Goal: Task Accomplishment & Management: Use online tool/utility

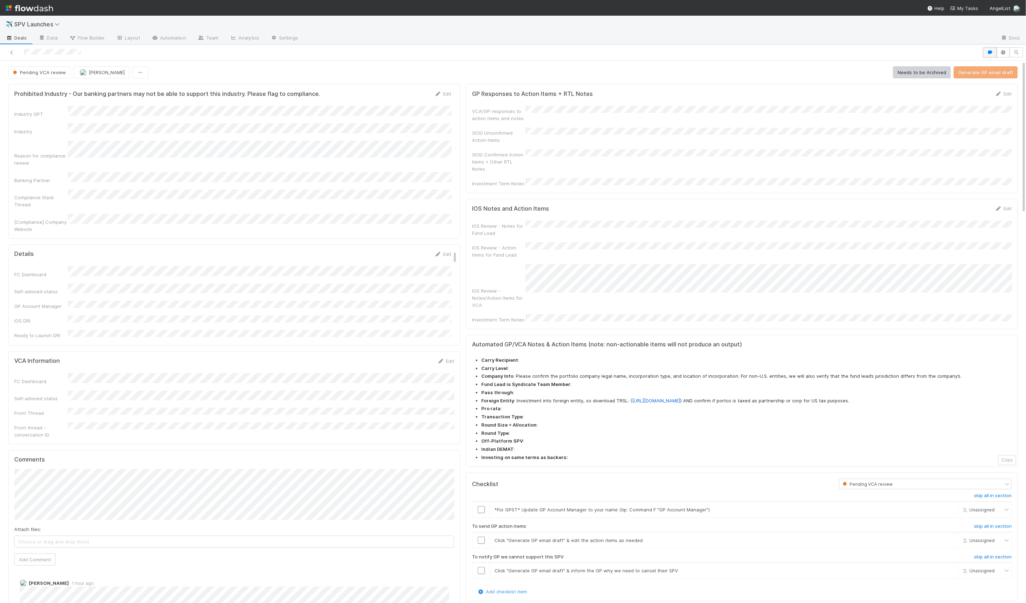
click at [989, 50] on icon "button" at bounding box center [990, 52] width 7 height 4
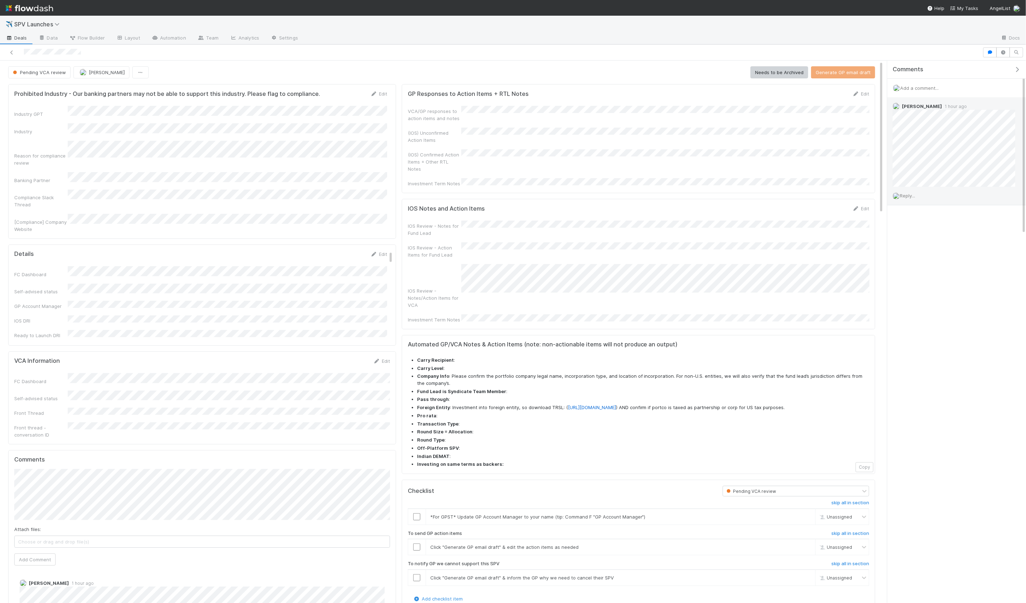
click at [908, 194] on span "Reply..." at bounding box center [907, 196] width 15 height 6
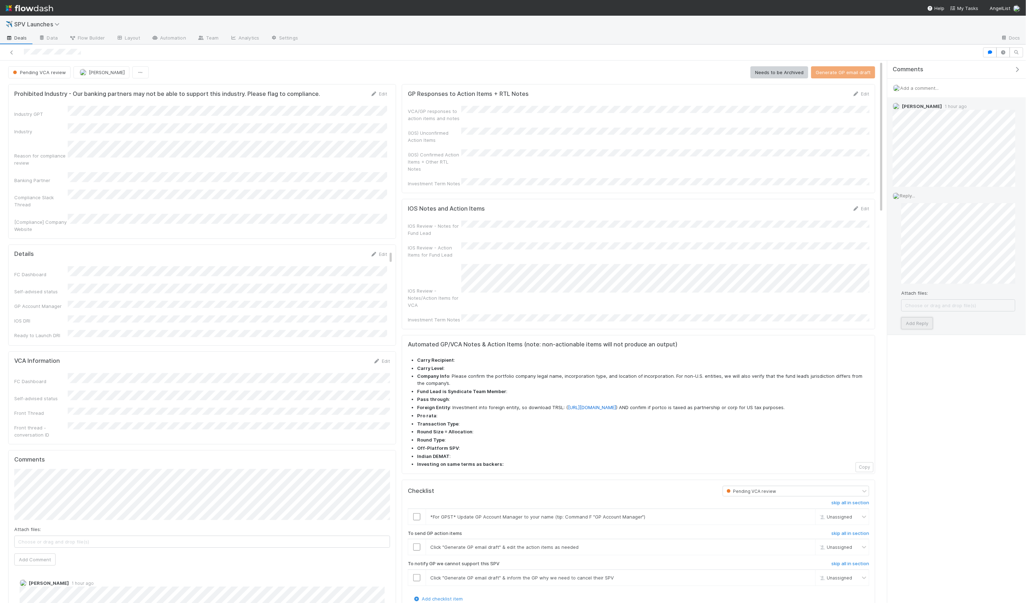
click at [926, 323] on button "Add Reply" at bounding box center [918, 323] width 32 height 12
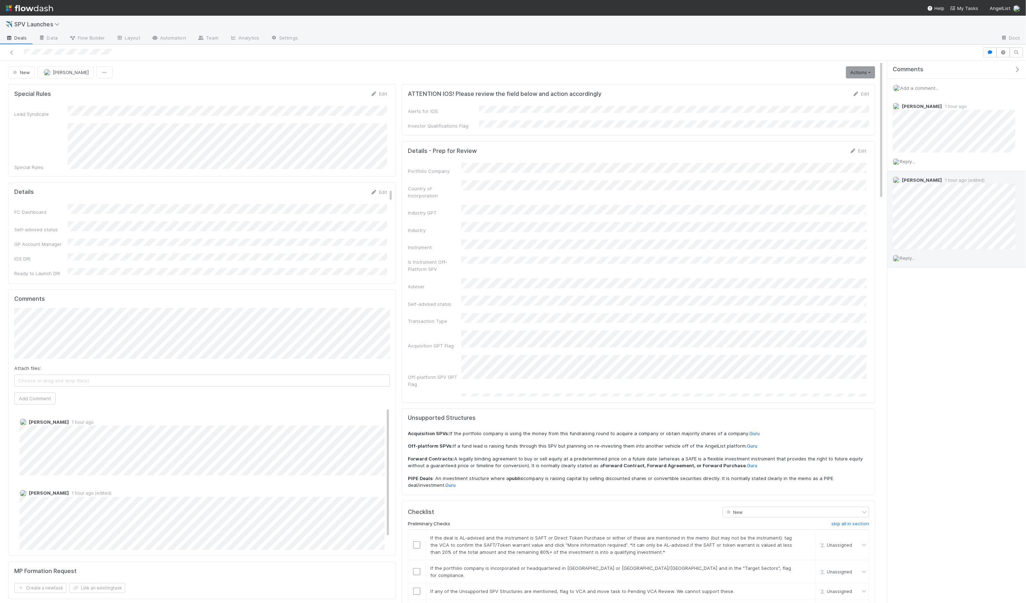
click at [913, 259] on span "Reply..." at bounding box center [907, 258] width 15 height 6
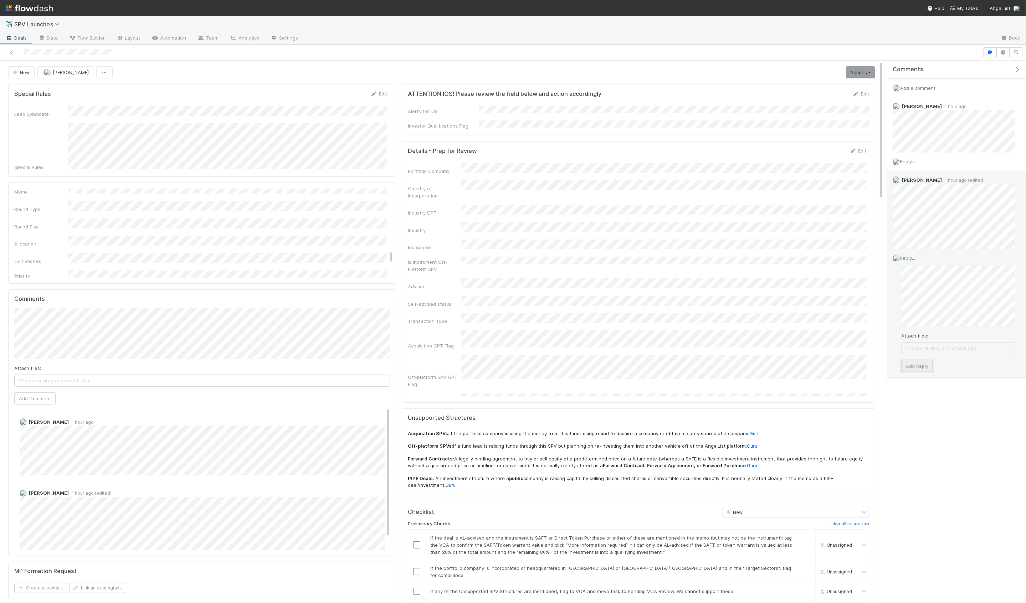
click at [922, 364] on button "Add Reply" at bounding box center [918, 366] width 32 height 12
click at [858, 92] on icon at bounding box center [856, 94] width 7 height 5
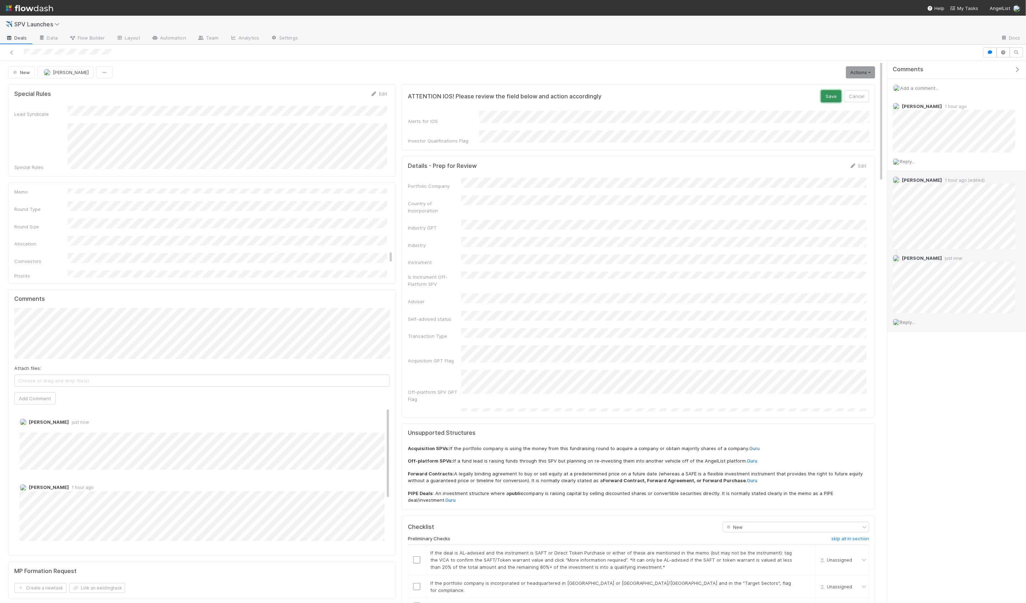
click at [825, 96] on button "Save" at bounding box center [831, 96] width 20 height 12
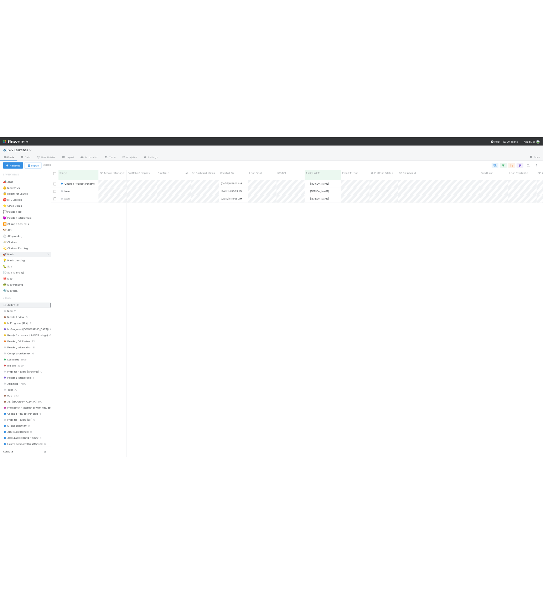
scroll to position [529, 930]
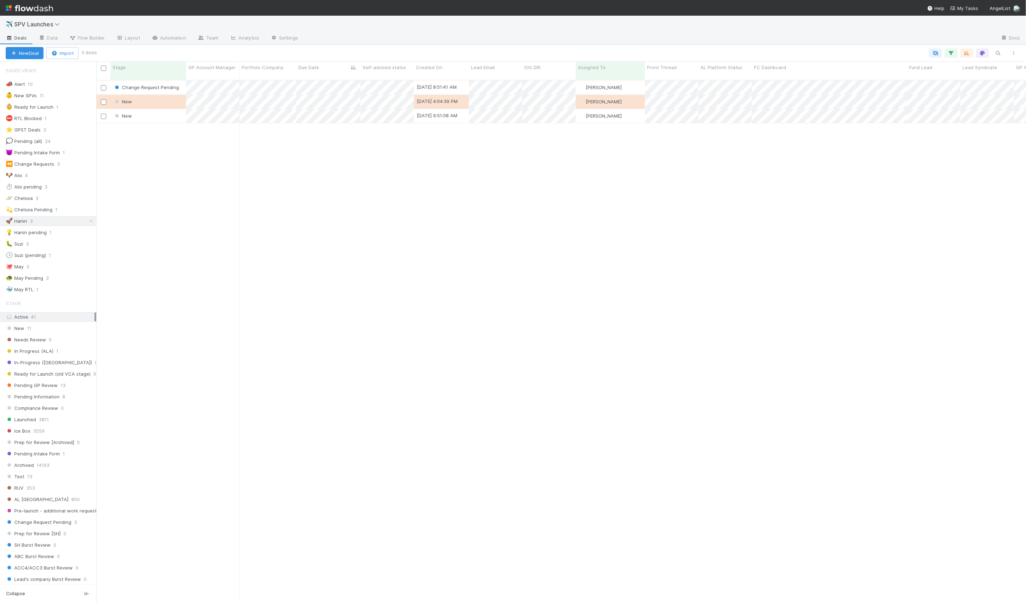
click at [177, 139] on div "Change Request Pending 7/30/25, 8:51:41 AM Hanin Almoallim 0 0 3 0 0 0 0 1 1 0 …" at bounding box center [561, 345] width 930 height 529
click at [180, 95] on div "New" at bounding box center [149, 102] width 76 height 14
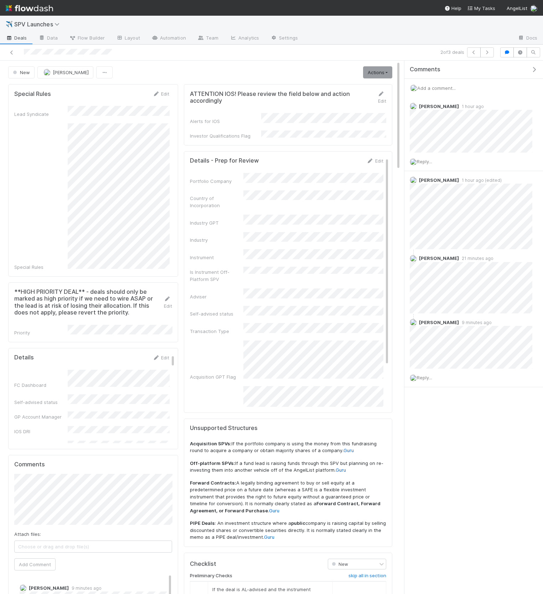
click at [532, 70] on icon "button" at bounding box center [534, 70] width 7 height 6
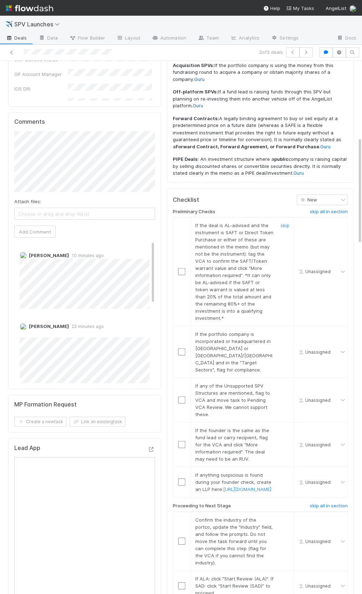
scroll to position [379, 0]
click at [284, 221] on link "skip" at bounding box center [284, 224] width 9 height 6
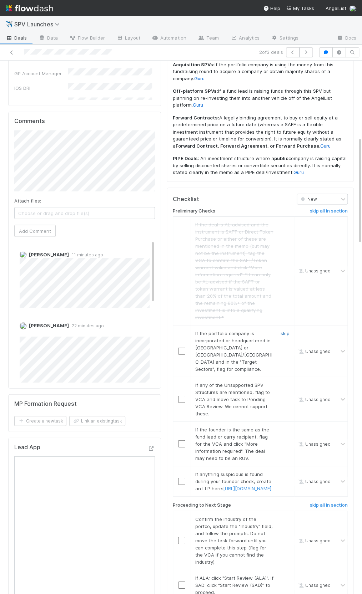
click at [282, 330] on link "skip" at bounding box center [284, 333] width 9 height 6
click at [284, 330] on link "skip" at bounding box center [284, 333] width 9 height 6
click at [283, 382] on link "skip" at bounding box center [284, 385] width 9 height 6
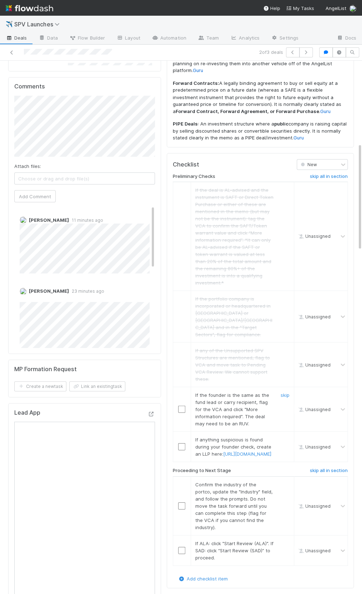
scroll to position [418, 0]
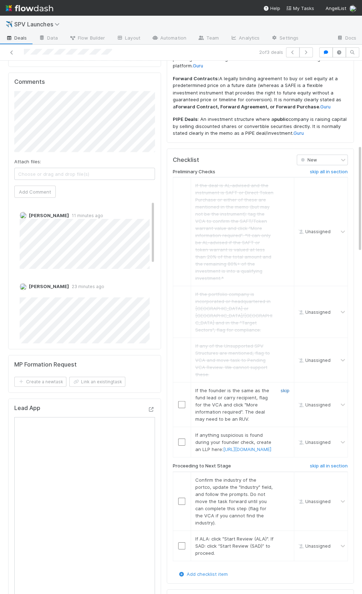
click at [286, 387] on link "skip" at bounding box center [284, 390] width 9 height 6
click at [285, 432] on link "skip" at bounding box center [284, 435] width 9 height 6
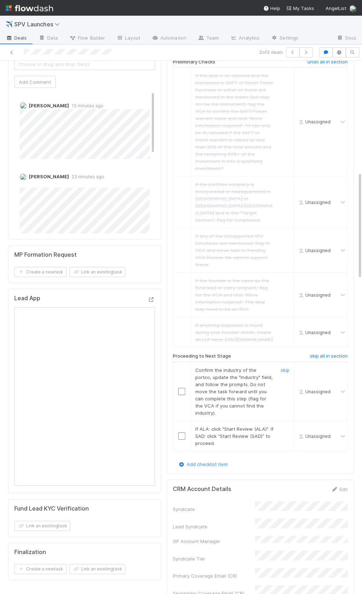
scroll to position [566, 0]
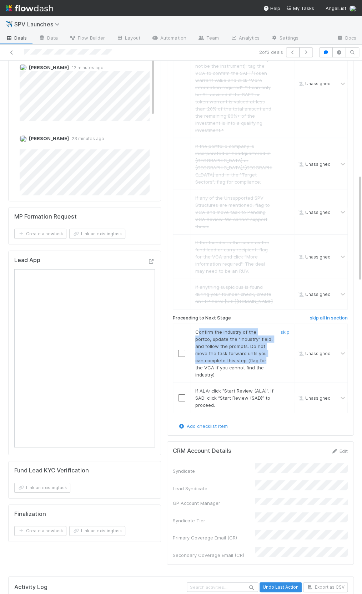
drag, startPoint x: 197, startPoint y: 313, endPoint x: 254, endPoint y: 342, distance: 64.6
click at [254, 342] on span "Confirm the industry of the portco, update the "Industry" field, and follow the…" at bounding box center [233, 353] width 77 height 49
click at [263, 344] on div "Confirm the industry of the portco, update the "Industry" field, and follow the…" at bounding box center [231, 353] width 83 height 50
drag, startPoint x: 213, startPoint y: 330, endPoint x: 215, endPoint y: 348, distance: 17.6
click at [215, 348] on span "Confirm the industry of the portco, update the "Industry" field, and follow the…" at bounding box center [233, 353] width 77 height 49
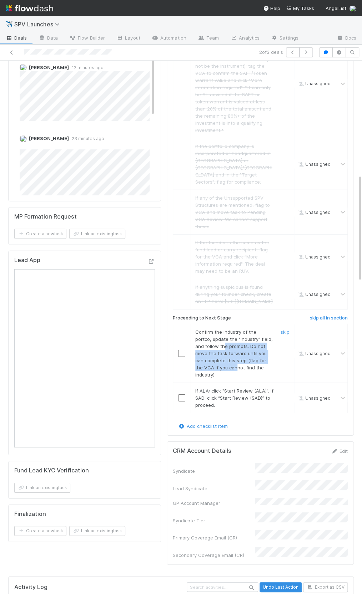
click at [215, 348] on span "Confirm the industry of the portco, update the "Industry" field, and follow the…" at bounding box center [233, 353] width 77 height 49
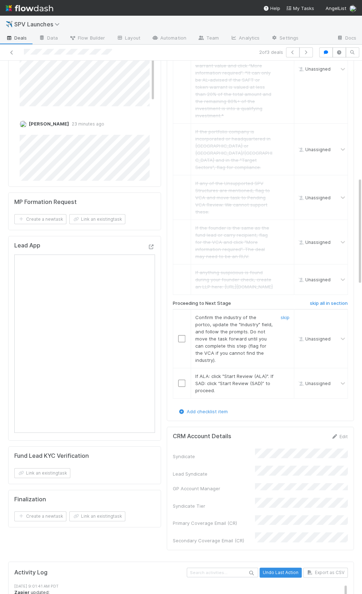
scroll to position [580, 0]
drag, startPoint x: 185, startPoint y: 311, endPoint x: 182, endPoint y: 317, distance: 7.2
click at [184, 313] on td at bounding box center [182, 339] width 18 height 59
click at [182, 336] on input "checkbox" at bounding box center [181, 339] width 7 height 7
click at [181, 380] on input "checkbox" at bounding box center [181, 383] width 7 height 7
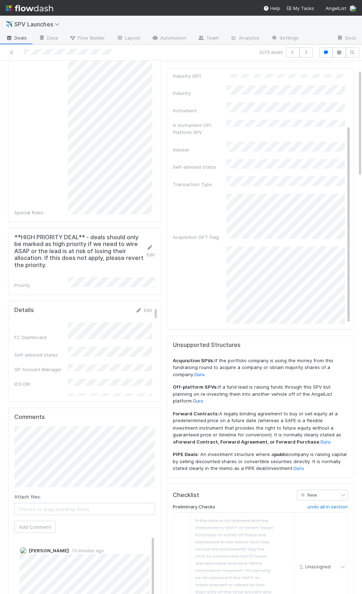
scroll to position [0, 0]
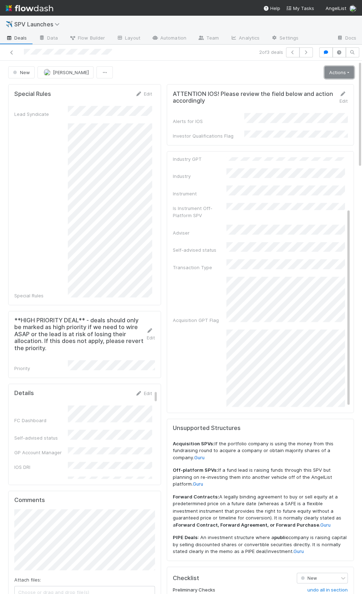
click at [331, 75] on link "Actions" at bounding box center [338, 72] width 29 height 12
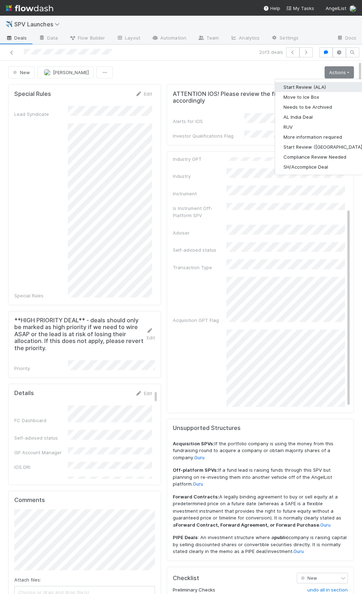
click at [323, 83] on button "Start Review (ALA)" at bounding box center [323, 87] width 97 height 10
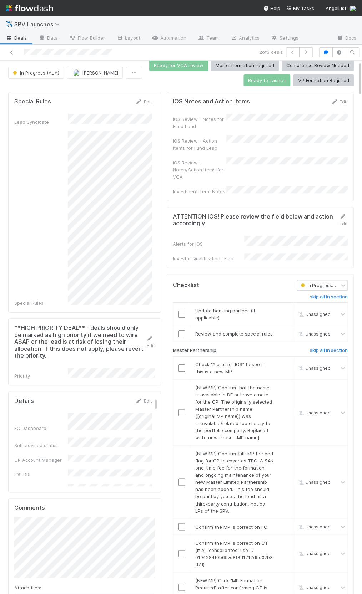
scroll to position [10, 0]
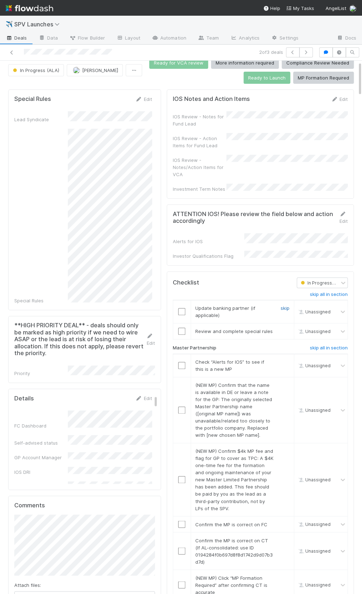
click at [286, 305] on link "skip" at bounding box center [284, 308] width 9 height 6
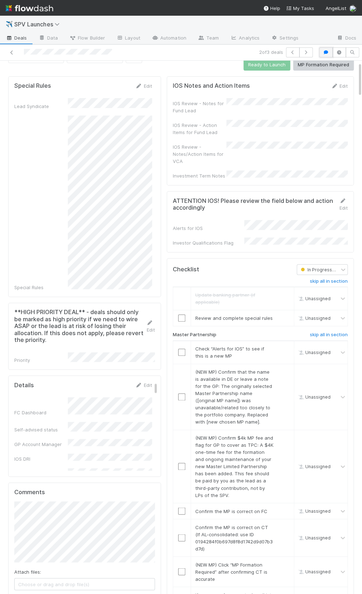
click at [325, 50] on icon "button" at bounding box center [325, 52] width 7 height 4
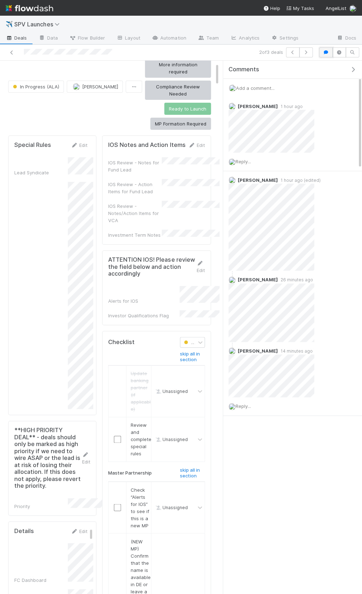
scroll to position [49, 0]
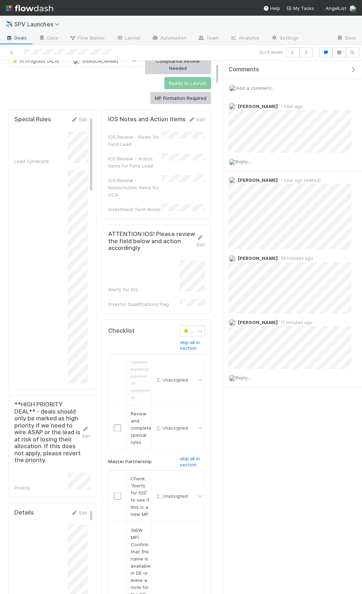
click at [354, 70] on icon "button" at bounding box center [352, 70] width 7 height 6
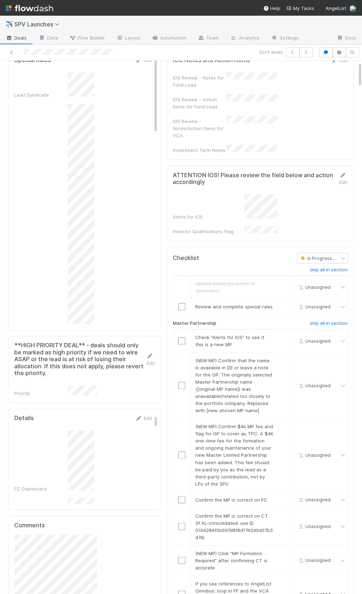
scroll to position [23, 0]
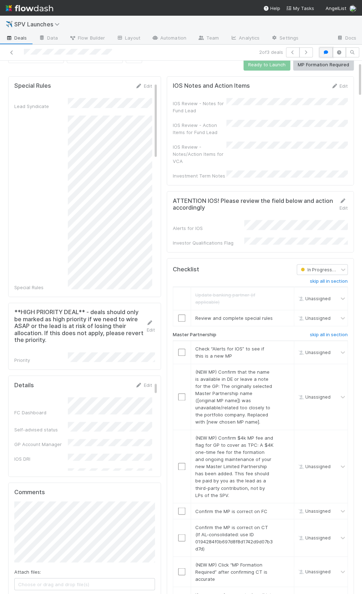
click at [331, 50] on button "button" at bounding box center [326, 52] width 14 height 10
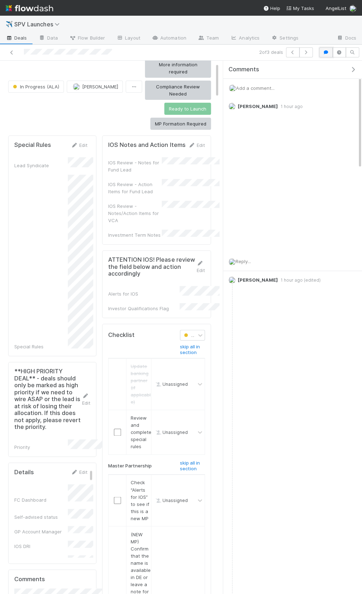
scroll to position [49, 0]
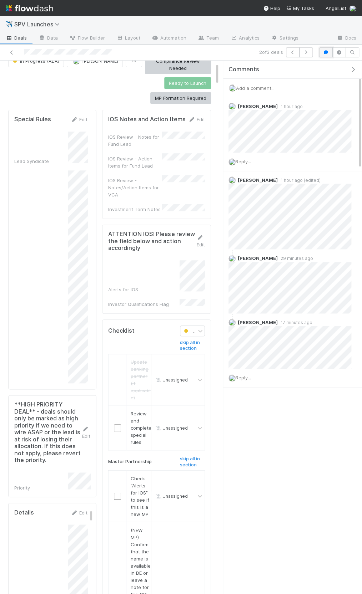
click at [331, 50] on button "button" at bounding box center [326, 52] width 14 height 10
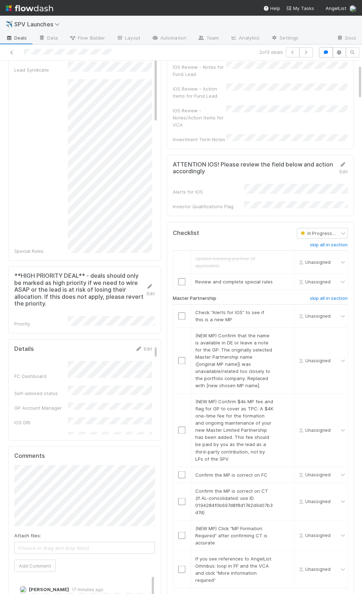
scroll to position [93, 0]
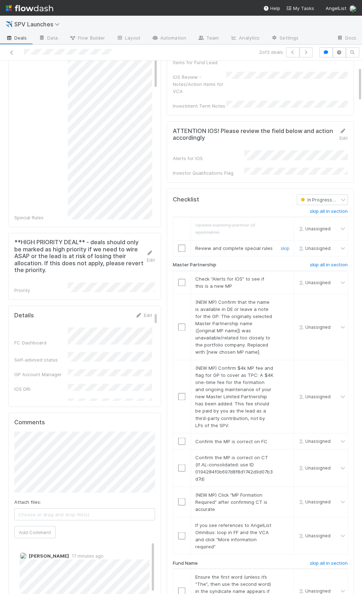
click at [180, 245] on input "checkbox" at bounding box center [181, 248] width 7 height 7
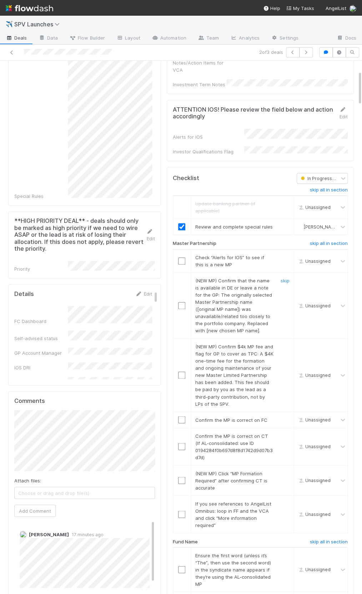
scroll to position [150, 0]
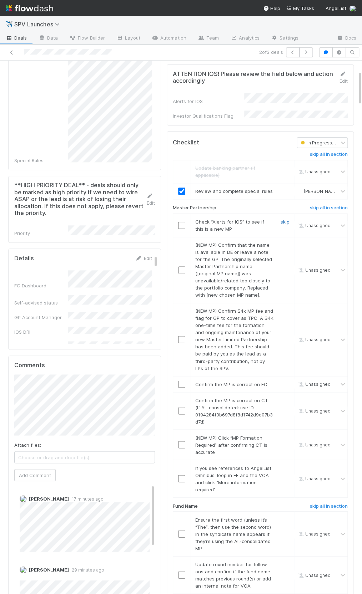
click at [285, 219] on link "skip" at bounding box center [284, 222] width 9 height 6
click at [286, 242] on link "skip" at bounding box center [284, 245] width 9 height 6
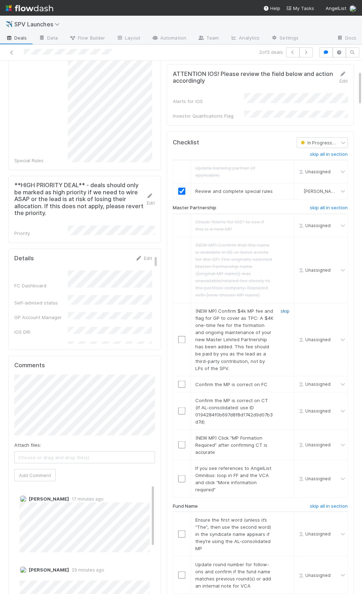
click at [288, 308] on link "skip" at bounding box center [284, 311] width 9 height 6
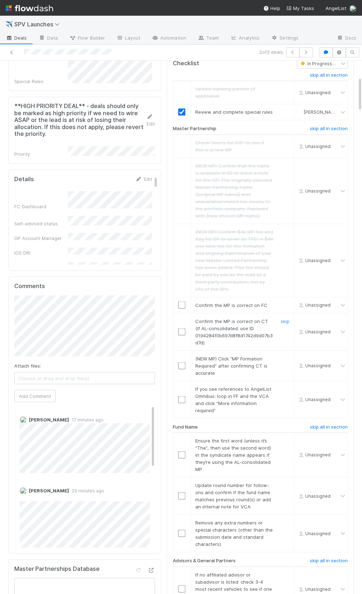
scroll to position [245, 0]
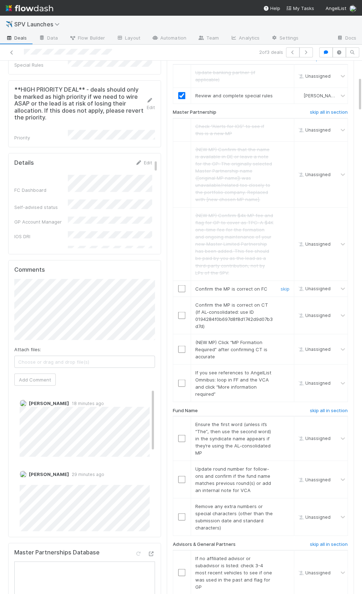
click at [181, 285] on input "checkbox" at bounding box center [181, 288] width 7 height 7
click at [181, 312] on input "checkbox" at bounding box center [181, 315] width 7 height 7
click at [287, 339] on link "skip" at bounding box center [284, 342] width 9 height 6
click at [283, 369] on link "skip" at bounding box center [284, 372] width 9 height 6
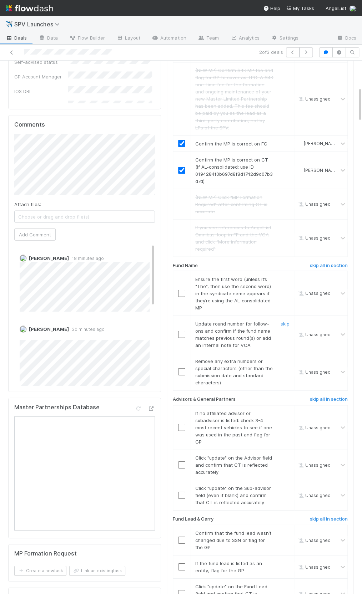
scroll to position [403, 0]
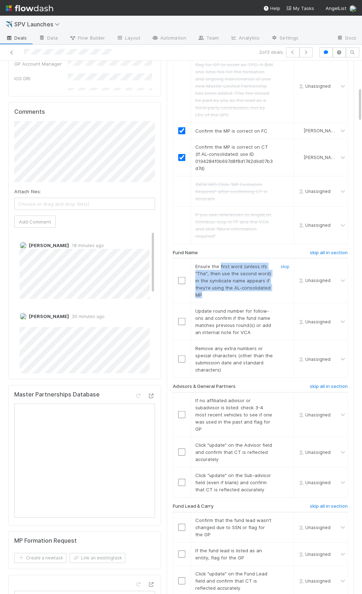
drag, startPoint x: 220, startPoint y: 254, endPoint x: 224, endPoint y: 280, distance: 25.9
click at [224, 280] on div "Ensure the first word (unless it’s “The”, then use the second word) in the synd…" at bounding box center [231, 280] width 83 height 36
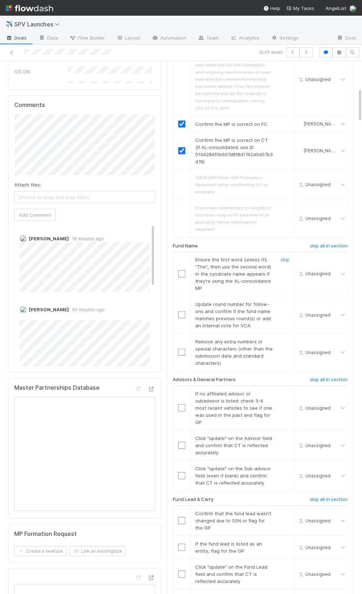
scroll to position [412, 0]
click at [332, 241] on link "skip all in section" at bounding box center [329, 245] width 38 height 9
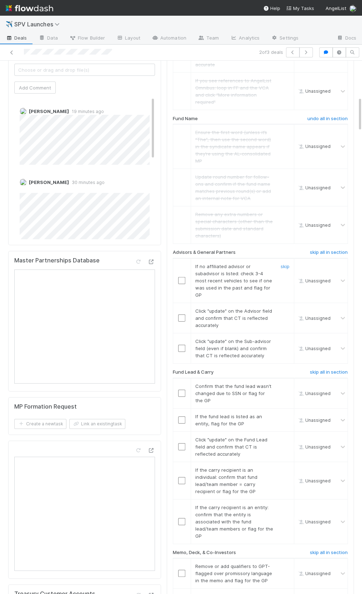
scroll to position [547, 0]
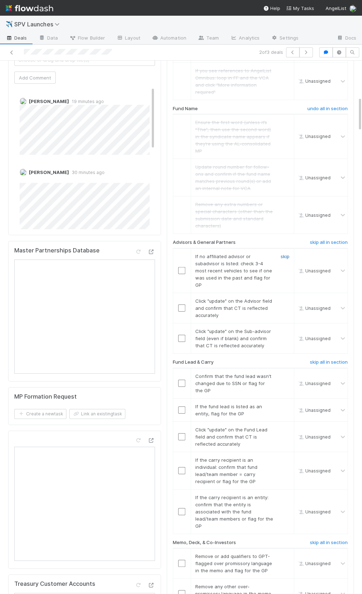
click at [285, 254] on link "skip" at bounding box center [284, 257] width 9 height 6
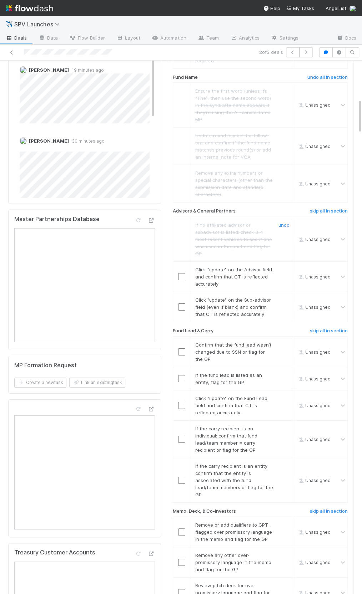
scroll to position [596, 0]
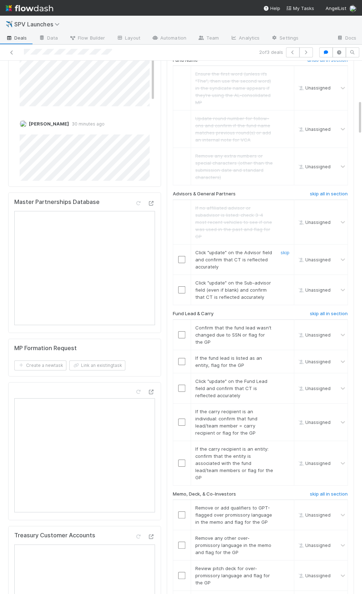
click at [180, 256] on input "checkbox" at bounding box center [181, 259] width 7 height 7
click at [180, 286] on input "checkbox" at bounding box center [181, 289] width 7 height 7
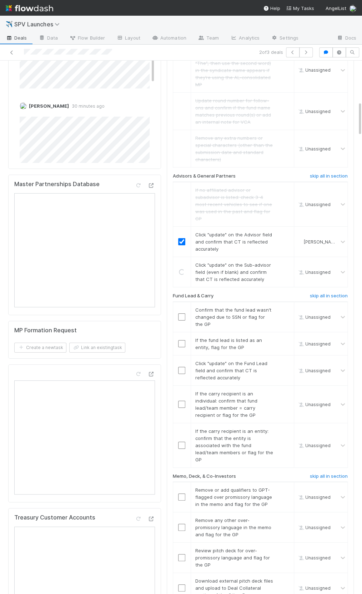
scroll to position [618, 0]
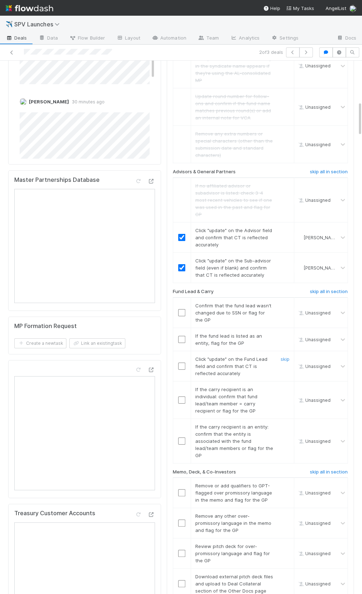
click at [183, 363] on input "checkbox" at bounding box center [181, 366] width 7 height 7
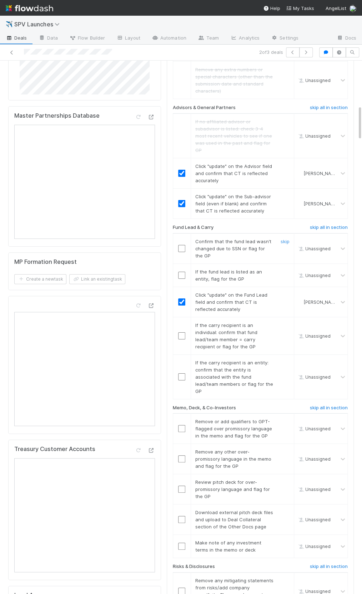
click at [183, 245] on input "checkbox" at bounding box center [181, 248] width 7 height 7
click at [181, 373] on input "checkbox" at bounding box center [181, 376] width 7 height 7
click at [285, 322] on link "skip" at bounding box center [284, 325] width 9 height 6
click at [283, 269] on link "skip" at bounding box center [284, 272] width 9 height 6
checkbox input "true"
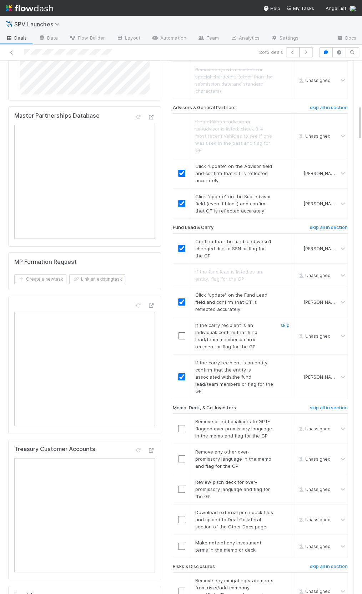
click at [289, 322] on link "skip" at bounding box center [284, 325] width 9 height 6
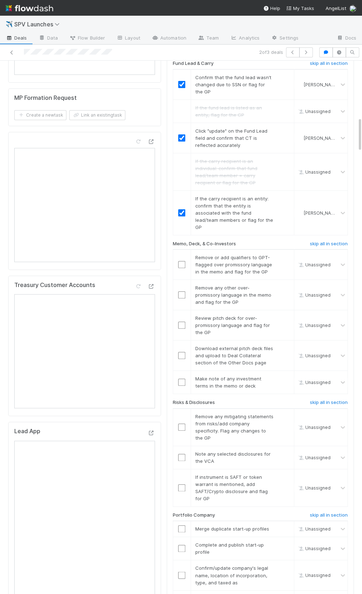
scroll to position [858, 0]
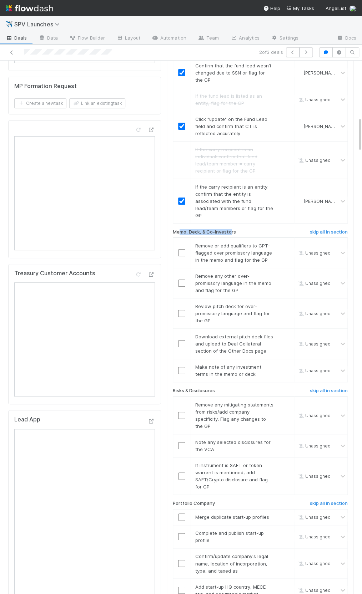
drag, startPoint x: 181, startPoint y: 212, endPoint x: 230, endPoint y: 210, distance: 49.2
click at [230, 229] on h6 "Memo, Deck, & Co-Investors" at bounding box center [204, 232] width 63 height 6
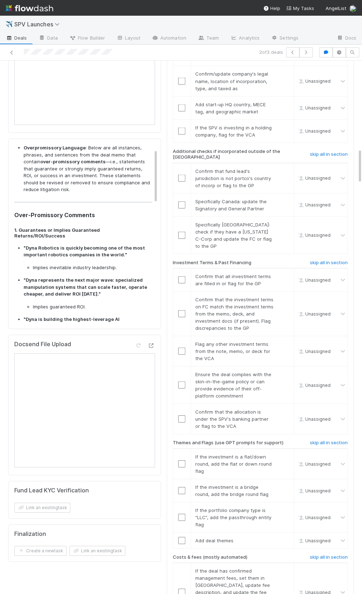
scroll to position [16, 0]
drag, startPoint x: 47, startPoint y: 234, endPoint x: 118, endPoint y: 240, distance: 70.9
click at [118, 244] on strong ""Dyna Robotics is quickly becoming one of the most important robotics companies…" at bounding box center [84, 250] width 121 height 13
copy strong "Dyna Robotics is quickly becoming one of the most important robotics companies …"
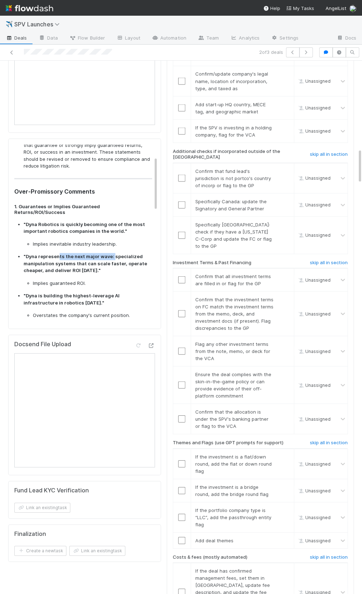
drag, startPoint x: 61, startPoint y: 245, endPoint x: 112, endPoint y: 245, distance: 51.0
click at [112, 253] on strong ""Dyna represents the next major wave: specialized manipulation systems that can…" at bounding box center [85, 263] width 123 height 20
click at [52, 253] on strong ""Dyna represents the next major wave: specialized manipulation systems that can…" at bounding box center [85, 263] width 123 height 20
drag, startPoint x: 25, startPoint y: 243, endPoint x: 136, endPoint y: 245, distance: 110.9
click at [136, 253] on strong ""Dyna represents the next major wave: specialized manipulation systems that can…" at bounding box center [85, 263] width 123 height 20
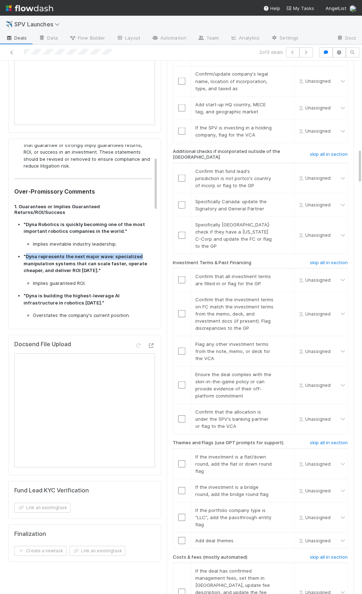
copy strong "Dyna represents the next major wave: specialized"
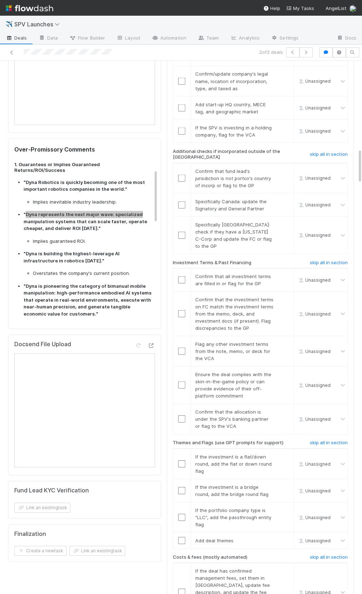
scroll to position [82, 0]
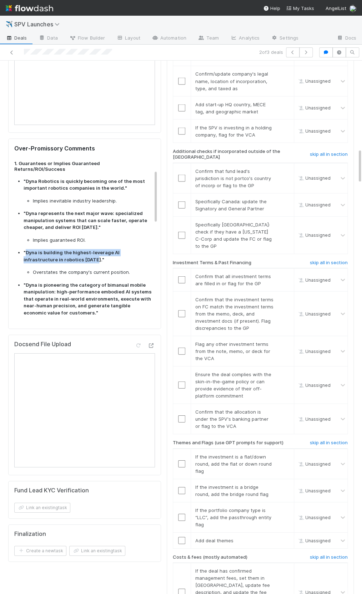
drag, startPoint x: 25, startPoint y: 240, endPoint x: 60, endPoint y: 246, distance: 35.5
click at [60, 249] on strong ""Dyna is building the highest-leverage AI infrastructure in robotics today."" at bounding box center [72, 255] width 96 height 13
copy strong "Dyna is building the highest-leverage AI infrastructure in robotics today"
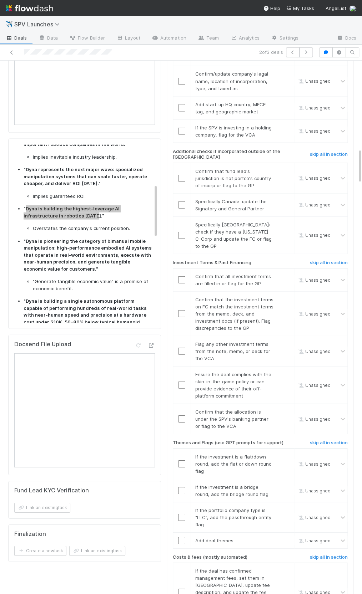
scroll to position [129, 0]
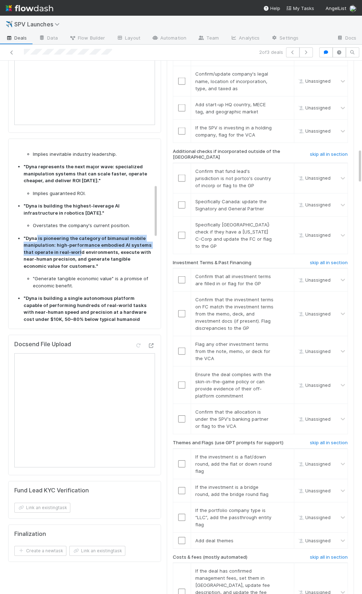
drag, startPoint x: 50, startPoint y: 224, endPoint x: 77, endPoint y: 240, distance: 32.3
click at [77, 241] on strong ""Dyna is pioneering the category of bimanual mobile manipulation: high-performa…" at bounding box center [88, 252] width 128 height 34
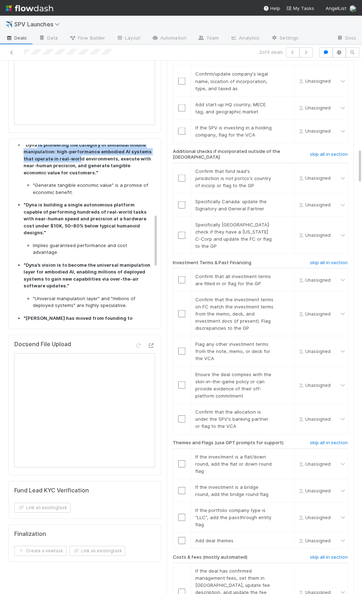
scroll to position [228, 0]
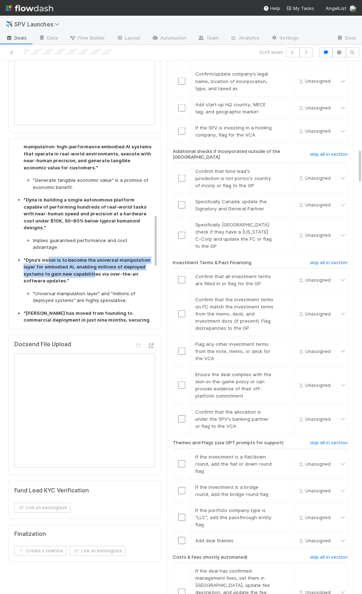
drag, startPoint x: 51, startPoint y: 232, endPoint x: 89, endPoint y: 244, distance: 39.1
click at [91, 257] on strong ""Dyna’s vision is to become the universal manipulation layer for embodied AI, e…" at bounding box center [87, 270] width 127 height 27
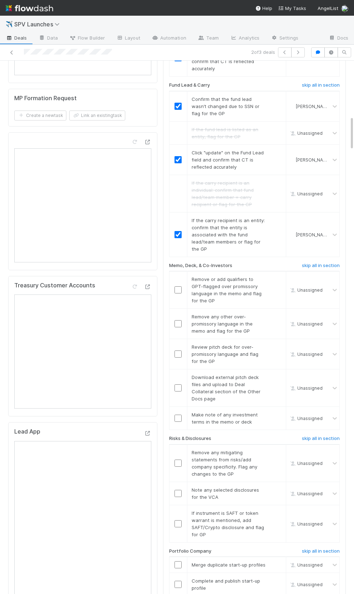
scroll to position [852, 0]
click at [179, 287] on input "checkbox" at bounding box center [177, 290] width 7 height 7
click at [178, 321] on input "checkbox" at bounding box center [177, 324] width 7 height 7
click at [178, 287] on input "checkbox" at bounding box center [177, 290] width 7 height 7
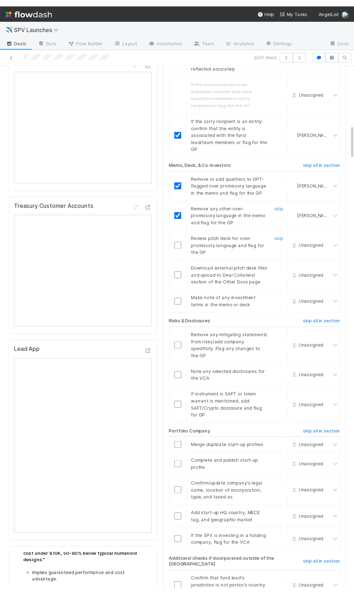
scroll to position [926, 0]
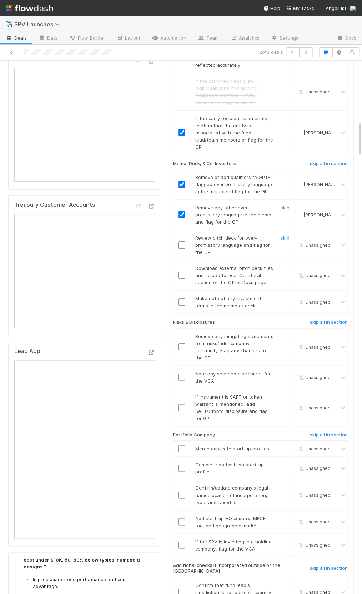
click at [187, 241] on div at bounding box center [181, 244] width 17 height 7
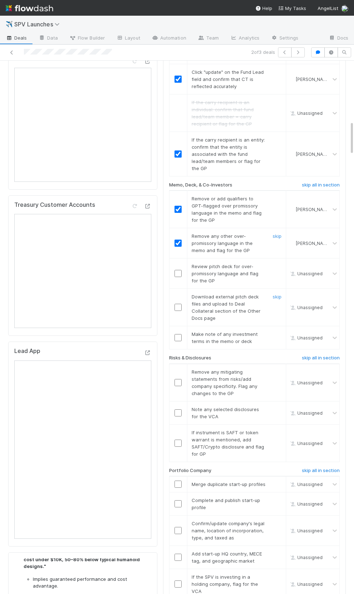
scroll to position [920, 0]
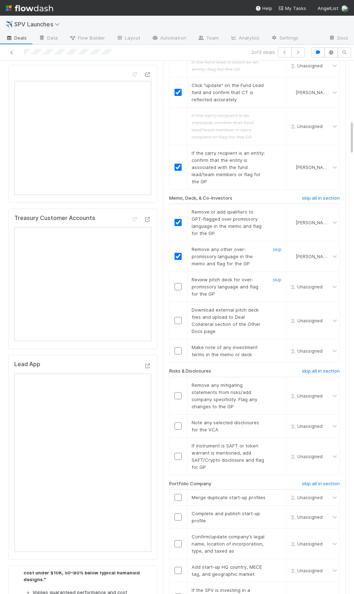
click at [178, 283] on input "checkbox" at bounding box center [177, 286] width 7 height 7
click at [273, 306] on div "skip" at bounding box center [275, 320] width 21 height 29
click at [274, 307] on link "skip" at bounding box center [276, 310] width 9 height 6
click at [179, 347] on input "checkbox" at bounding box center [177, 350] width 7 height 7
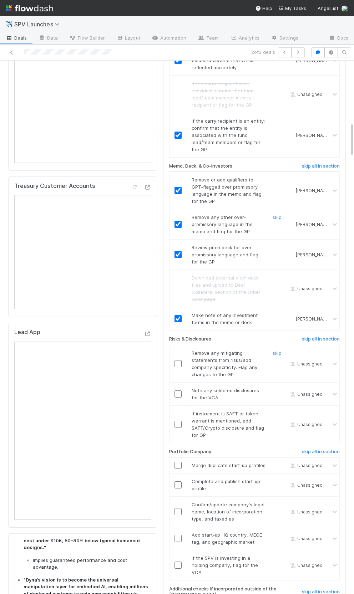
scroll to position [956, 0]
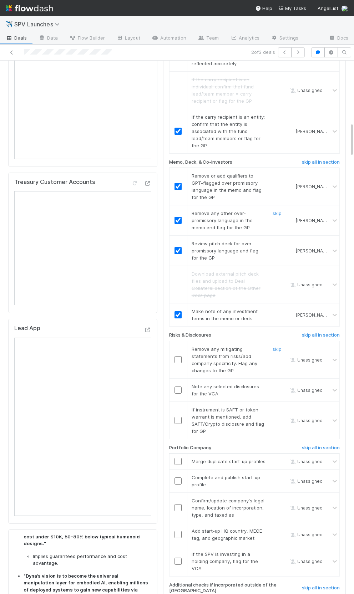
click at [236, 346] on span "Remove any mitigating statements from risks/add company specificity. Flag any c…" at bounding box center [225, 359] width 66 height 27
click at [312, 332] on link "skip all in section" at bounding box center [321, 336] width 38 height 9
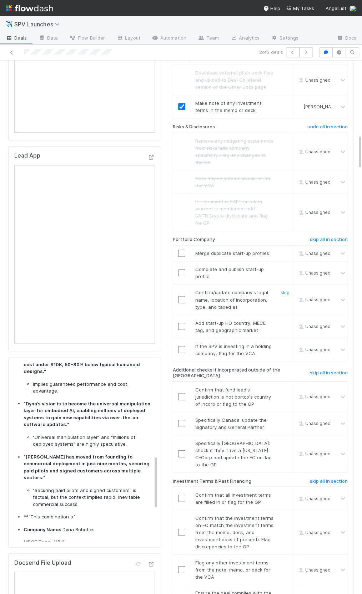
scroll to position [1129, 0]
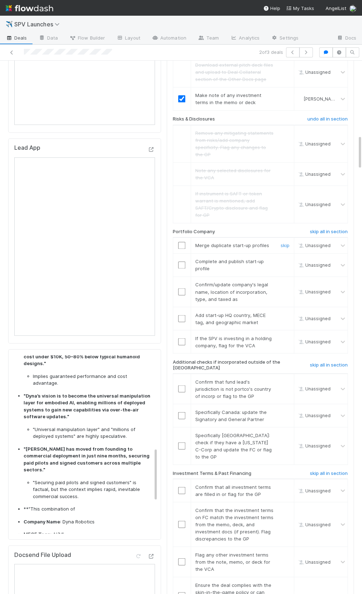
click at [181, 242] on input "checkbox" at bounding box center [181, 245] width 7 height 7
click at [286, 259] on link "skip" at bounding box center [284, 262] width 9 height 6
click at [177, 288] on div at bounding box center [181, 291] width 17 height 7
click at [180, 288] on input "checkbox" at bounding box center [181, 291] width 7 height 7
click at [184, 315] on input "checkbox" at bounding box center [181, 318] width 7 height 7
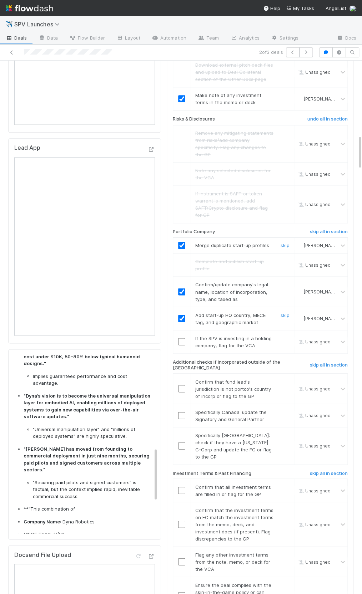
click at [183, 315] on input "checkbox" at bounding box center [181, 318] width 7 height 7
click at [283, 335] on link "skip" at bounding box center [284, 338] width 9 height 6
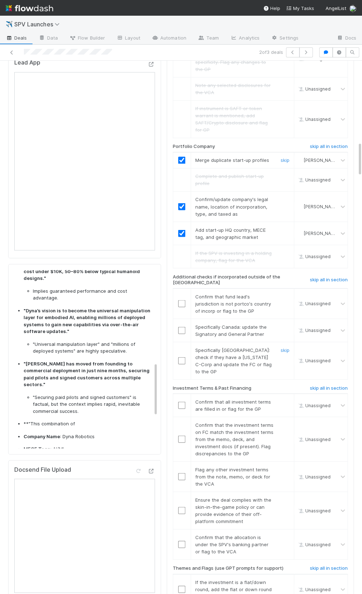
scroll to position [1252, 0]
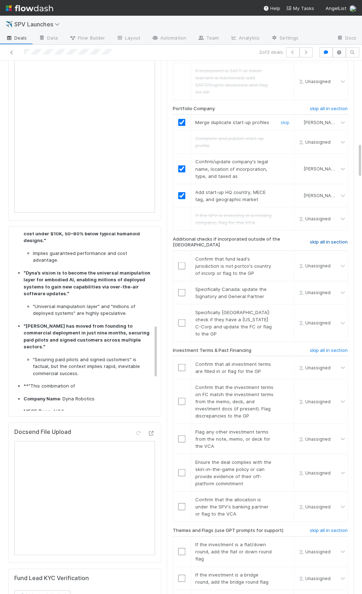
click at [324, 239] on h6 "skip all in section" at bounding box center [329, 242] width 38 height 6
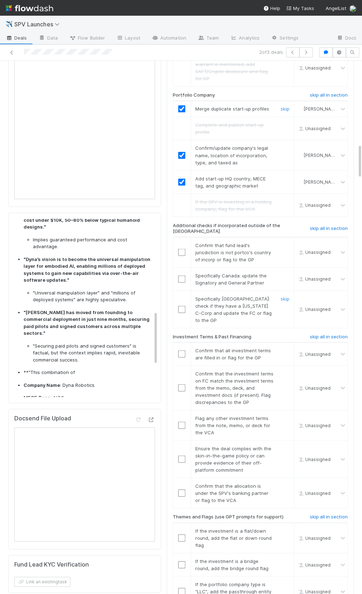
scroll to position [1275, 0]
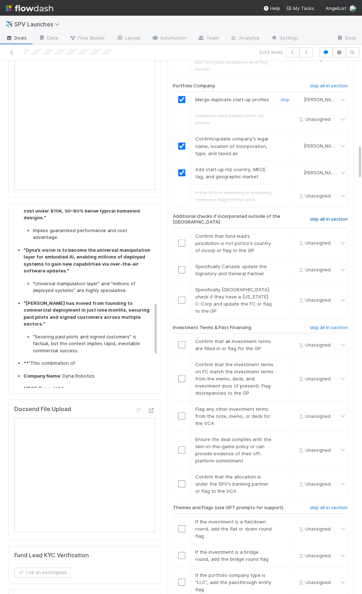
click at [328, 216] on h6 "skip all in section" at bounding box center [329, 219] width 38 height 6
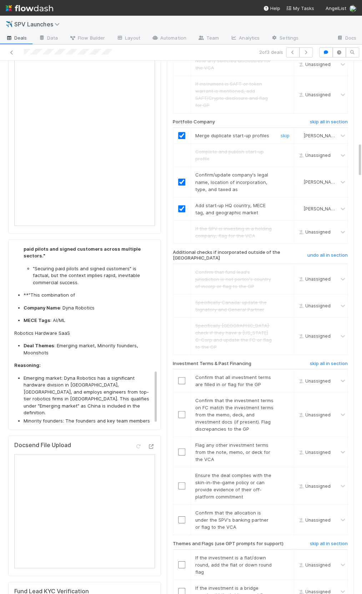
scroll to position [1249, 0]
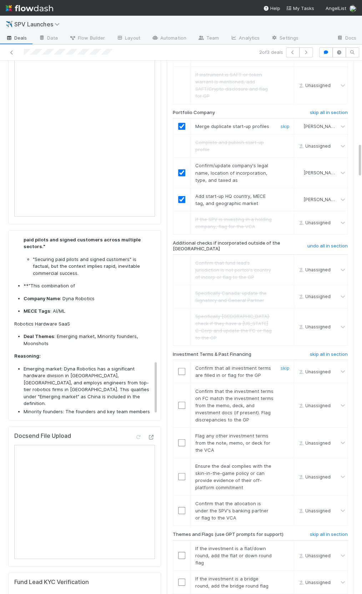
click at [183, 368] on input "checkbox" at bounding box center [181, 371] width 7 height 7
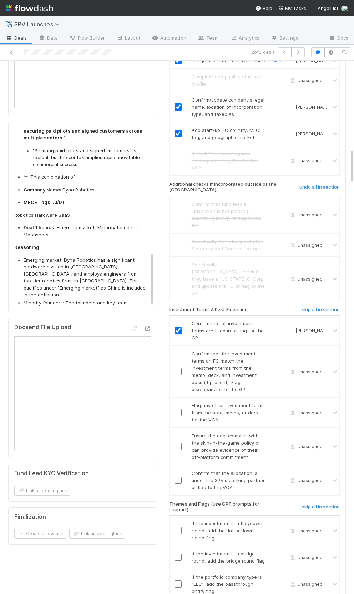
scroll to position [414, 0]
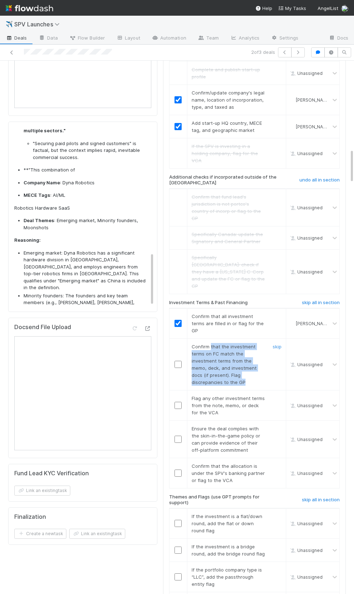
drag, startPoint x: 209, startPoint y: 290, endPoint x: 209, endPoint y: 320, distance: 30.7
click at [215, 343] on div "Confirm that the investment terms on FC match the investment terms from the mem…" at bounding box center [225, 364] width 79 height 43
click at [180, 361] on input "checkbox" at bounding box center [177, 364] width 7 height 7
click at [179, 402] on input "checkbox" at bounding box center [177, 405] width 7 height 7
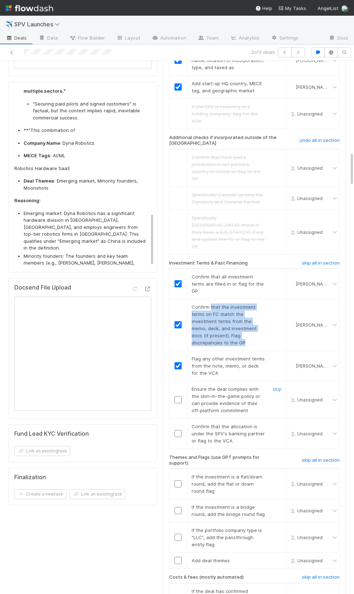
scroll to position [1405, 0]
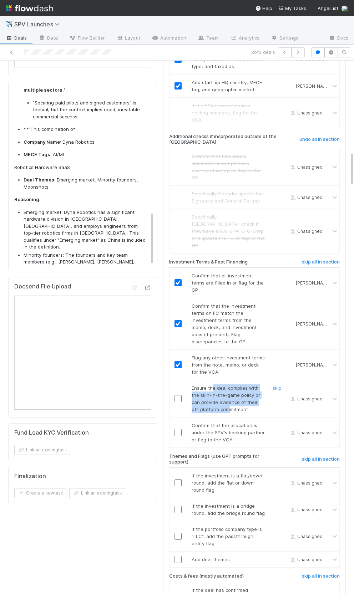
drag, startPoint x: 211, startPoint y: 332, endPoint x: 220, endPoint y: 348, distance: 18.7
click at [220, 385] on span "Ensure the deal complies with the skin-in-the-game policy or can provide eviden…" at bounding box center [226, 398] width 68 height 27
click at [179, 395] on input "checkbox" at bounding box center [177, 398] width 7 height 7
click at [177, 429] on input "checkbox" at bounding box center [177, 432] width 7 height 7
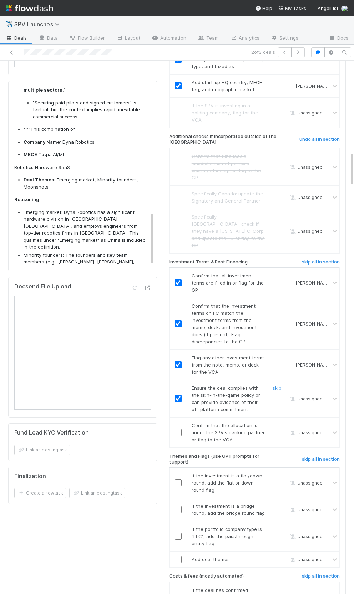
click at [180, 395] on input "checkbox" at bounding box center [177, 398] width 7 height 7
click at [177, 429] on input "checkbox" at bounding box center [177, 432] width 7 height 7
click at [178, 395] on input "checkbox" at bounding box center [177, 398] width 7 height 7
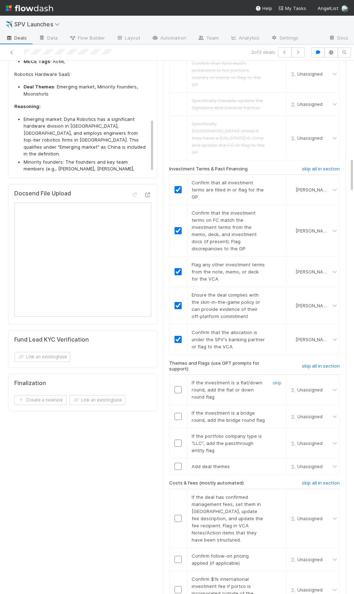
scroll to position [1508, 0]
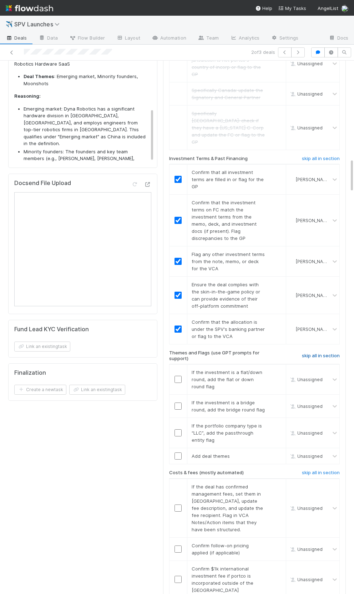
click at [324, 353] on h6 "skip all in section" at bounding box center [321, 356] width 38 height 6
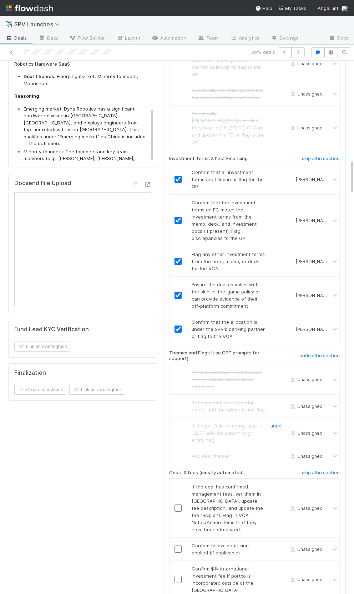
scroll to position [1576, 0]
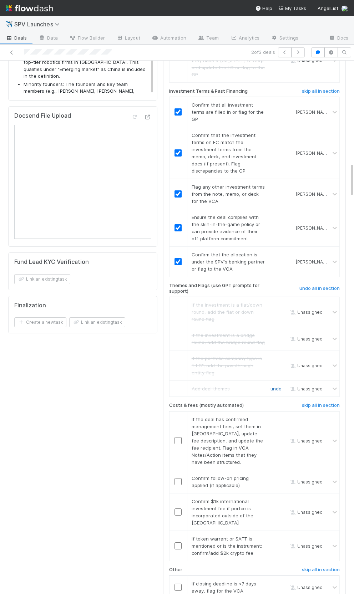
click at [277, 386] on link "undo" at bounding box center [275, 389] width 11 height 6
click at [181, 385] on input "checkbox" at bounding box center [177, 388] width 7 height 7
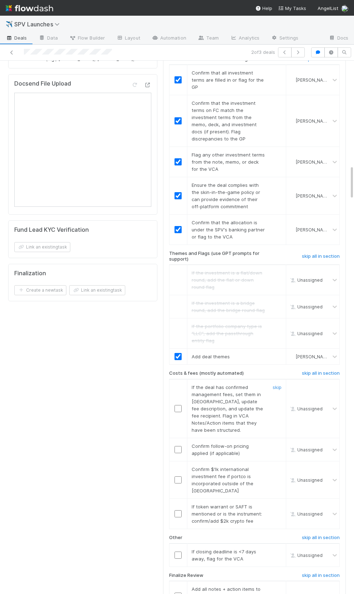
scroll to position [1618, 0]
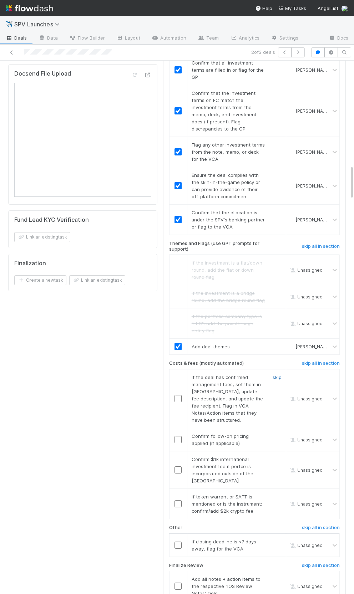
click at [279, 374] on link "skip" at bounding box center [276, 377] width 9 height 6
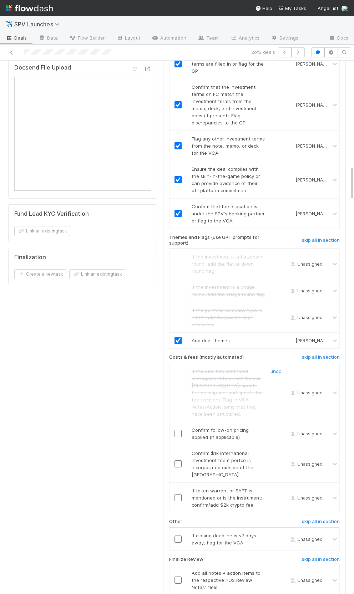
scroll to position [1633, 0]
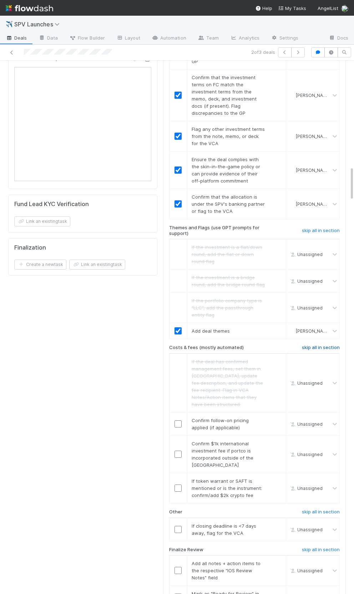
click at [311, 345] on h6 "skip all in section" at bounding box center [321, 348] width 38 height 6
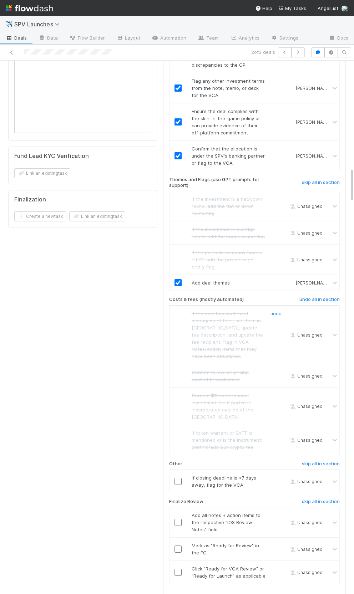
scroll to position [1727, 0]
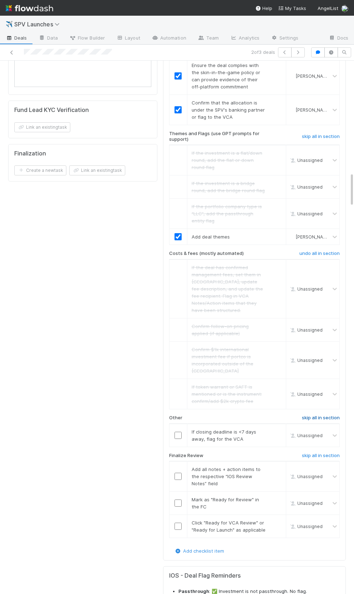
click at [318, 415] on h6 "skip all in section" at bounding box center [321, 418] width 38 height 6
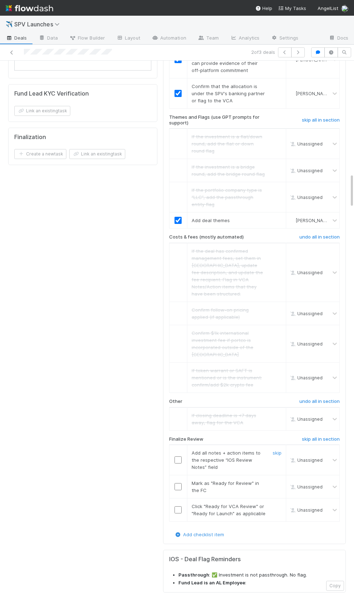
scroll to position [1752, 0]
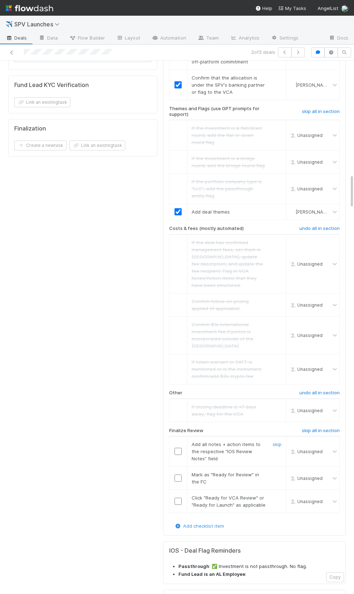
click at [177, 448] on input "checkbox" at bounding box center [177, 451] width 7 height 7
click at [179, 475] on input "checkbox" at bounding box center [177, 478] width 7 height 7
click at [178, 498] on input "checkbox" at bounding box center [177, 501] width 7 height 7
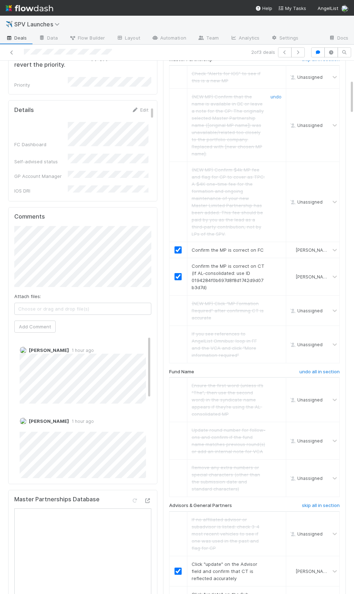
scroll to position [0, 0]
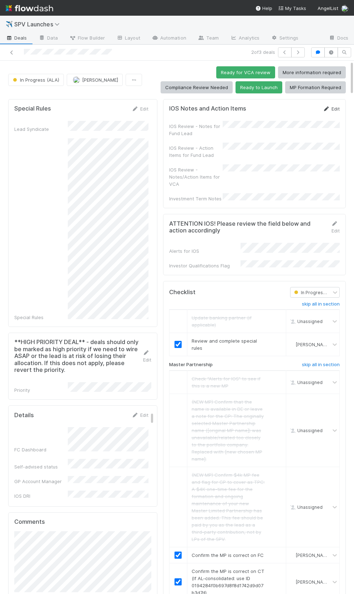
click at [327, 107] on icon at bounding box center [326, 109] width 7 height 5
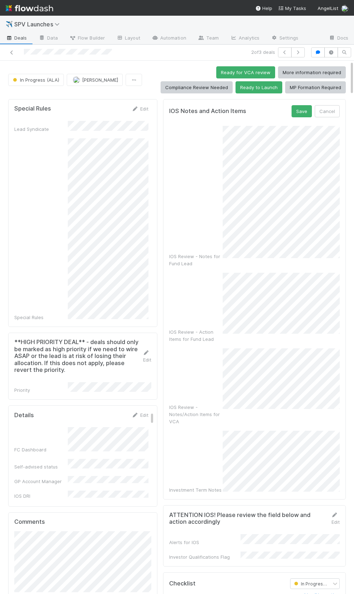
click at [220, 223] on div "IOS Review - Notes for Fund Lead" at bounding box center [254, 196] width 170 height 141
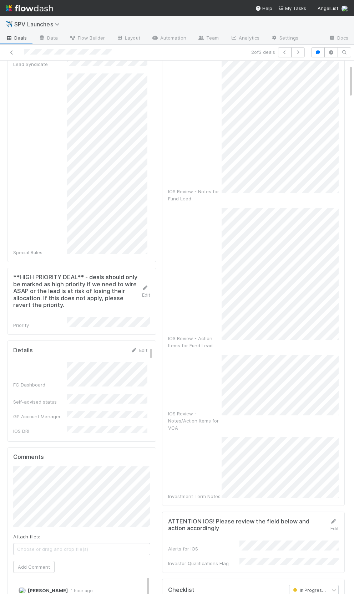
scroll to position [14, 0]
click at [284, 331] on div "IOS Review - Notes for Fund Lead IOS Review - Action Items for Fund Lead IOS Re…" at bounding box center [253, 280] width 170 height 439
click at [218, 382] on div "IOS Review - Notes/Action Items for VCA" at bounding box center [253, 393] width 170 height 77
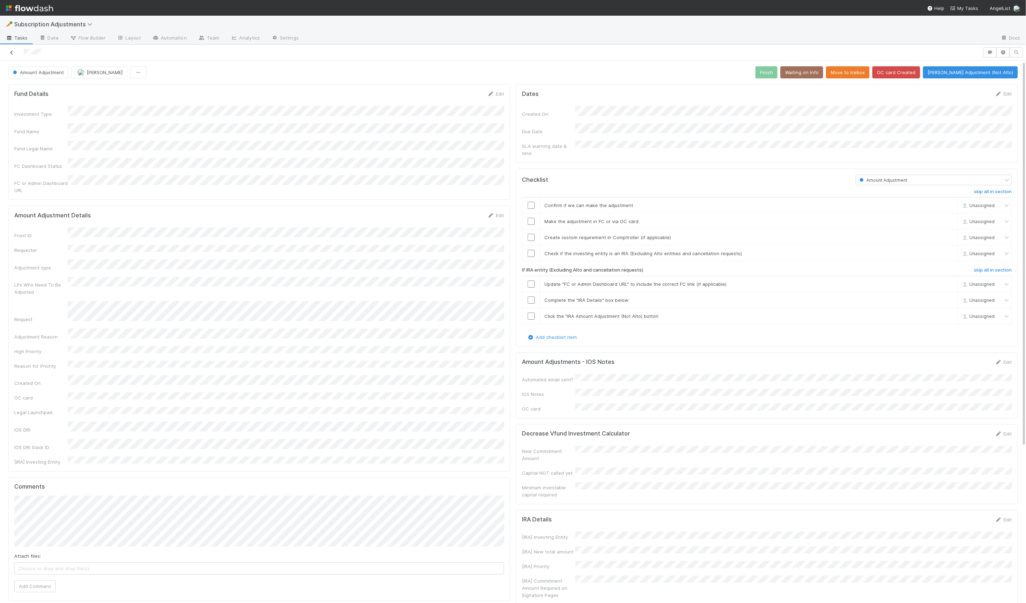
click at [11, 54] on icon at bounding box center [11, 52] width 7 height 5
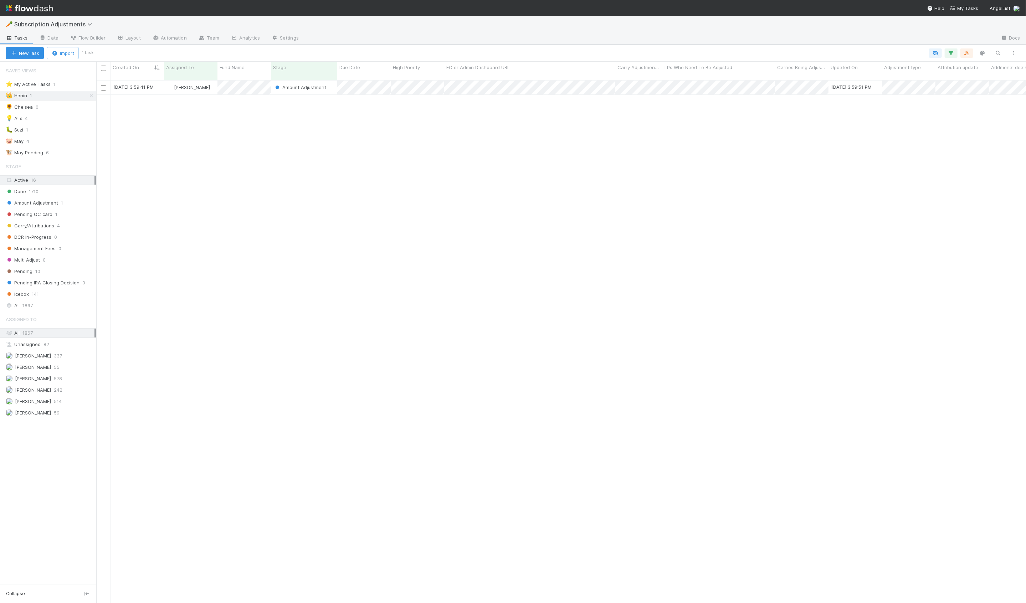
scroll to position [0, 0]
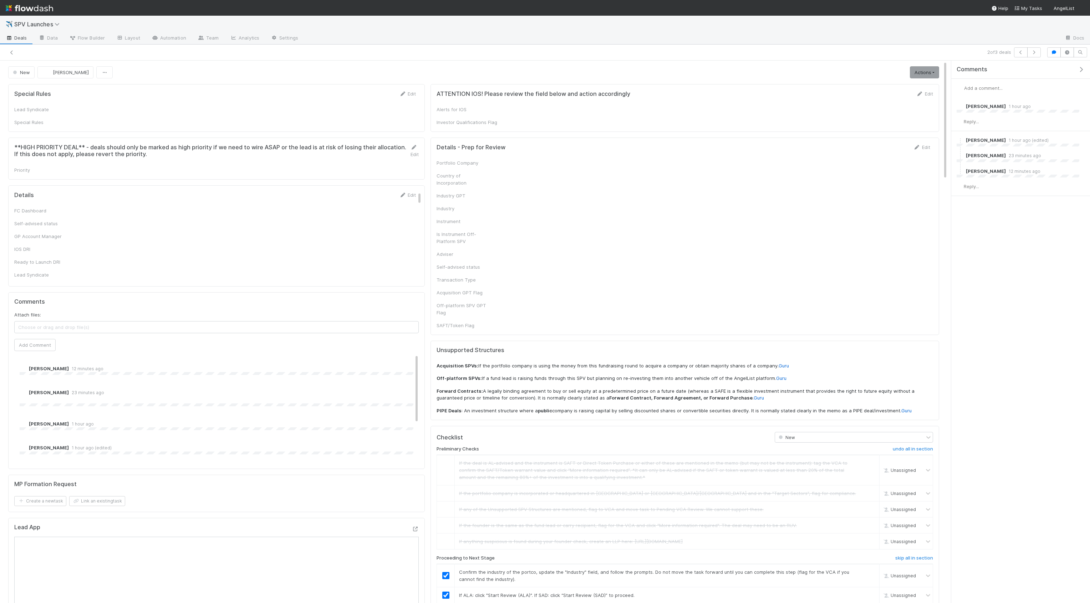
checkbox input "true"
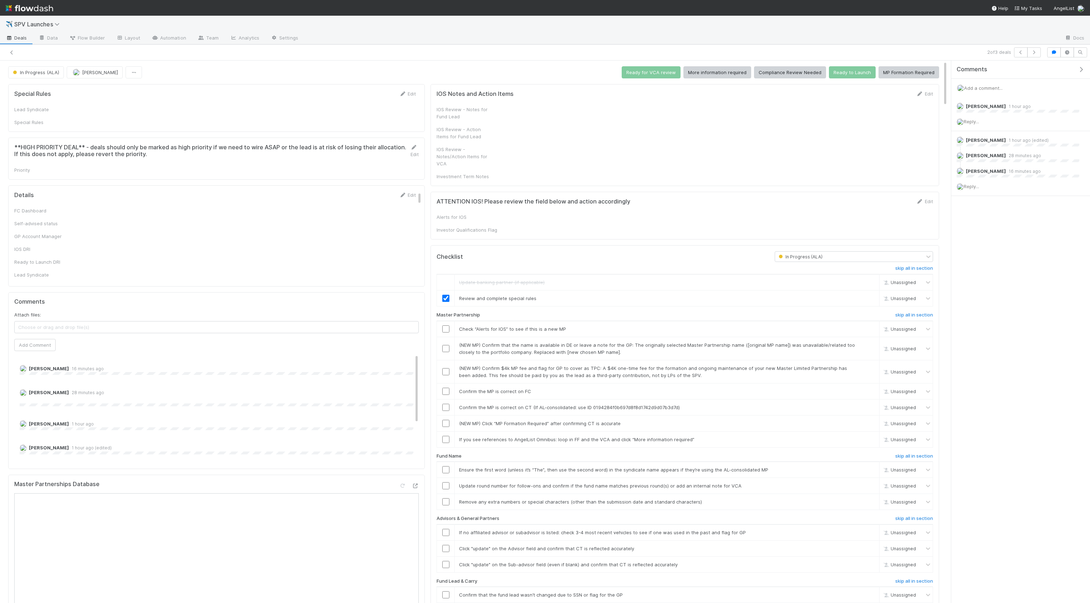
checkbox input "true"
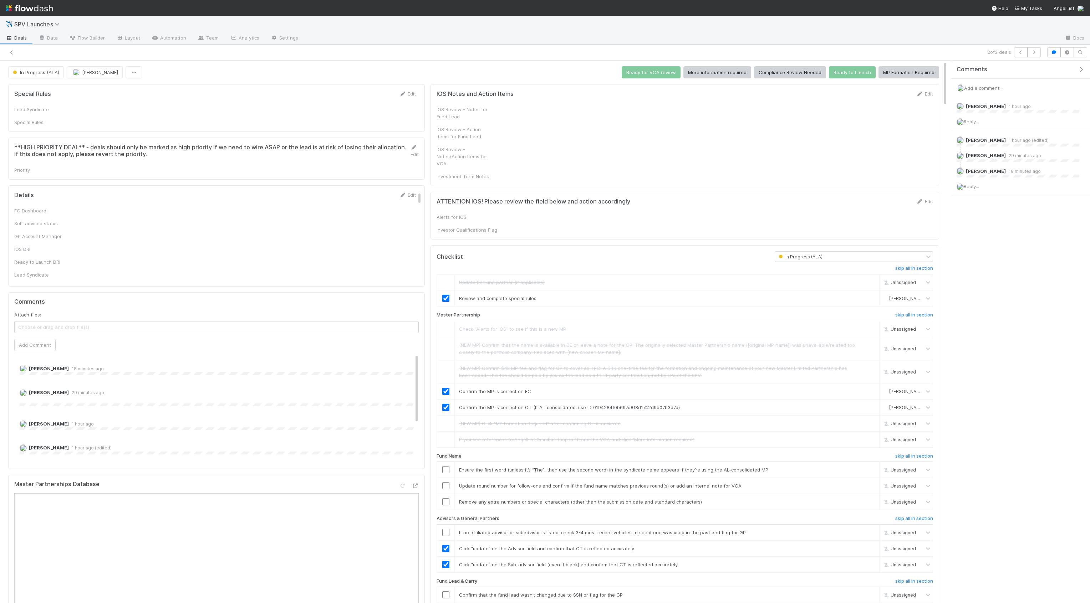
checkbox input "true"
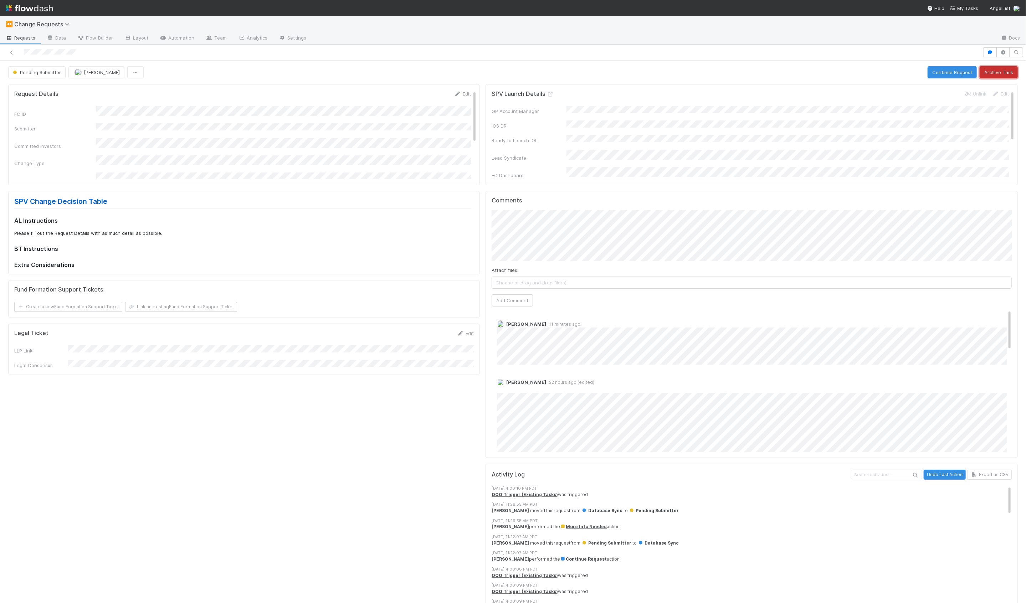
click at [1006, 73] on button "Archive Task" at bounding box center [999, 72] width 38 height 12
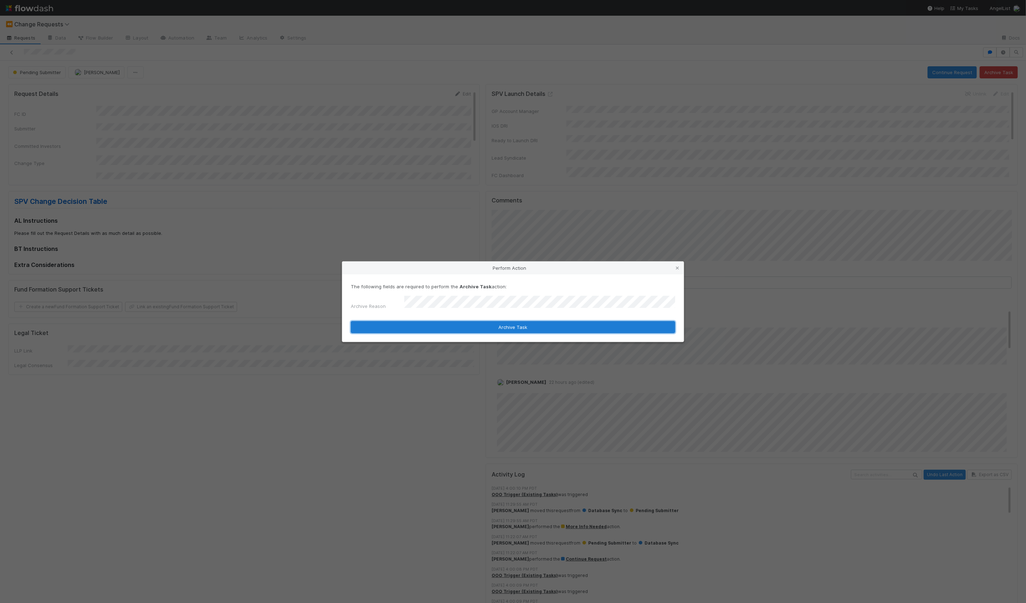
click at [496, 326] on button "Archive Task" at bounding box center [513, 327] width 325 height 12
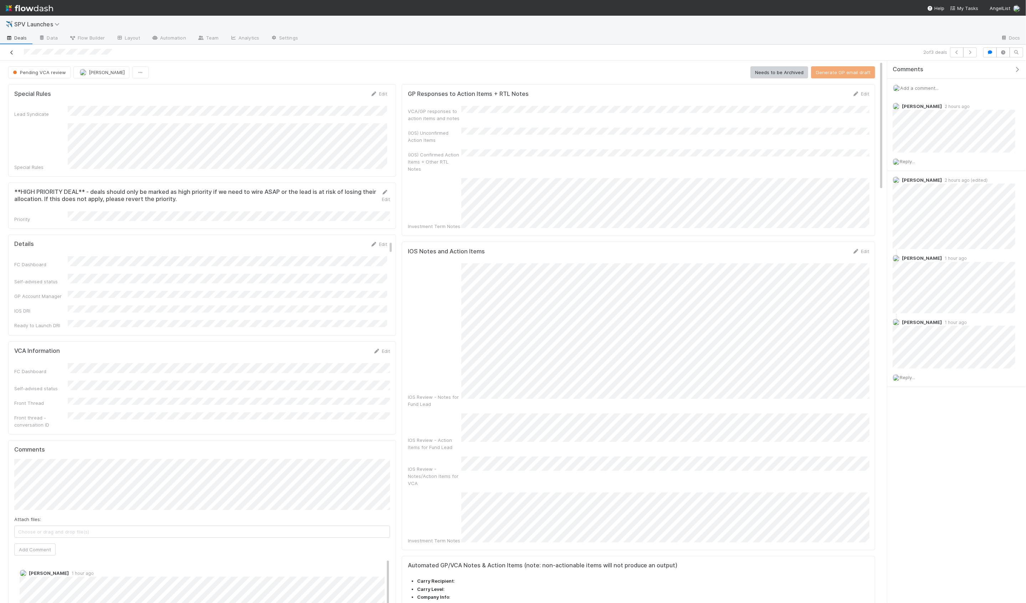
click at [14, 52] on icon at bounding box center [11, 52] width 7 height 5
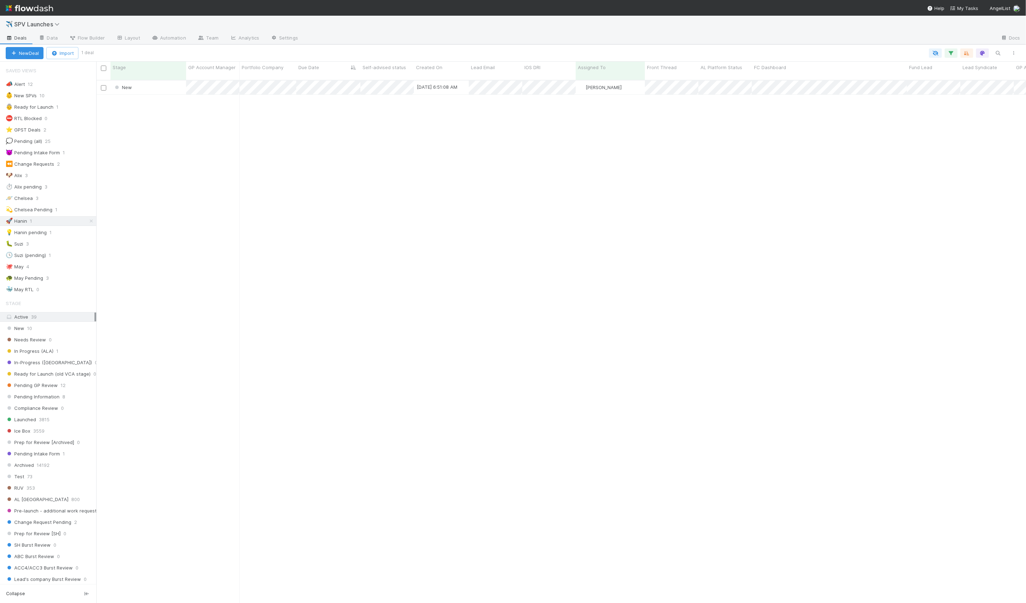
click at [151, 133] on div "New 8/14/25, 6:51:08 AM Hanin Almoallim 0 0 0 0 0 0 0 0 1 0 0 0" at bounding box center [561, 345] width 930 height 529
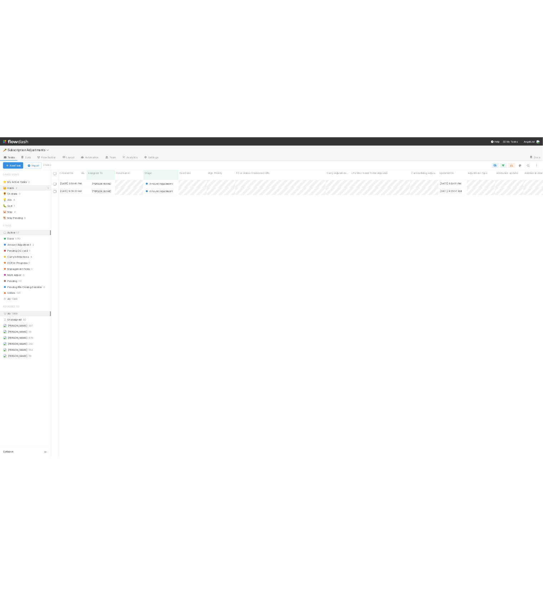
scroll to position [529, 930]
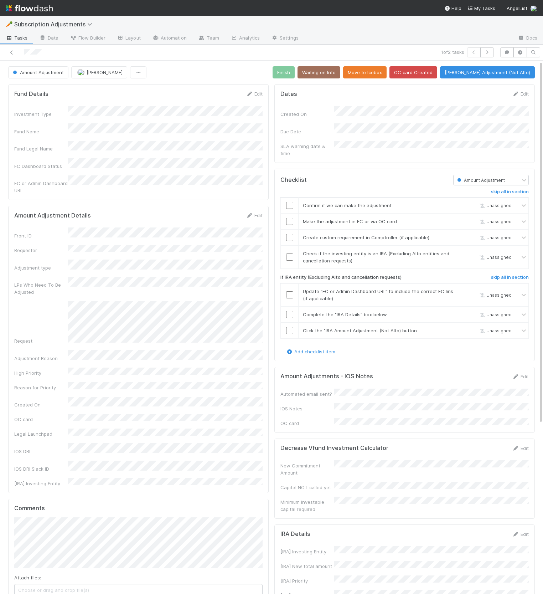
click at [242, 178] on div "FC or Admin Dashboard URL" at bounding box center [138, 184] width 249 height 19
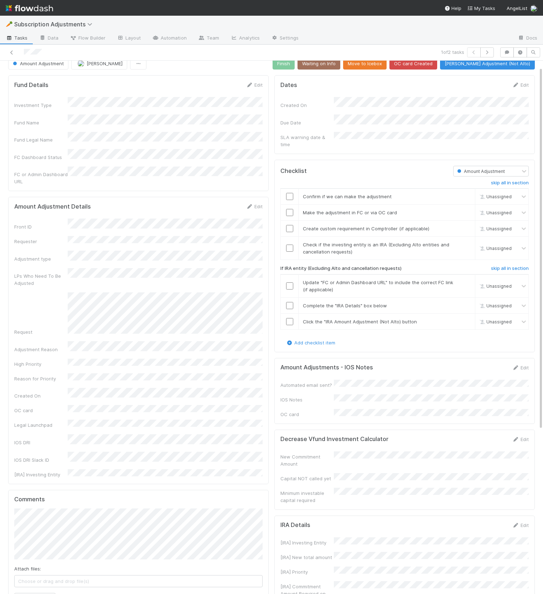
scroll to position [8, 0]
click at [269, 333] on div "Amount Adjustment Details Edit Front ID Requester Adjustment type LPs Who Need …" at bounding box center [138, 341] width 261 height 287
click at [527, 365] on div "Edit" at bounding box center [520, 368] width 17 height 7
click at [526, 366] on link "Edit" at bounding box center [520, 369] width 17 height 6
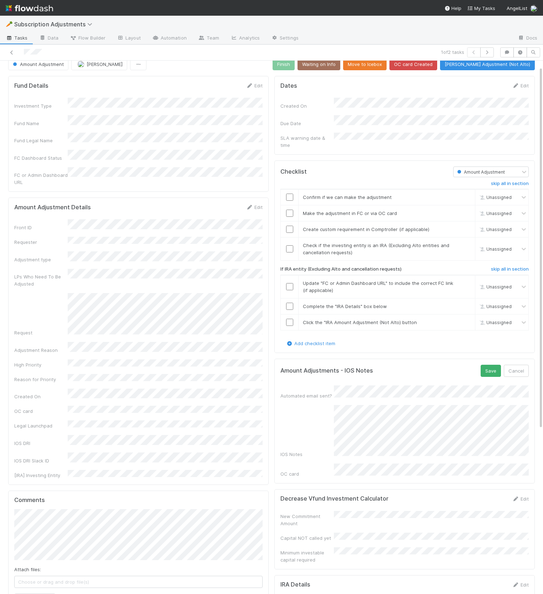
click at [291, 444] on div "IOS Notes" at bounding box center [405, 431] width 249 height 53
click at [446, 407] on div "Yes" at bounding box center [433, 400] width 192 height 13
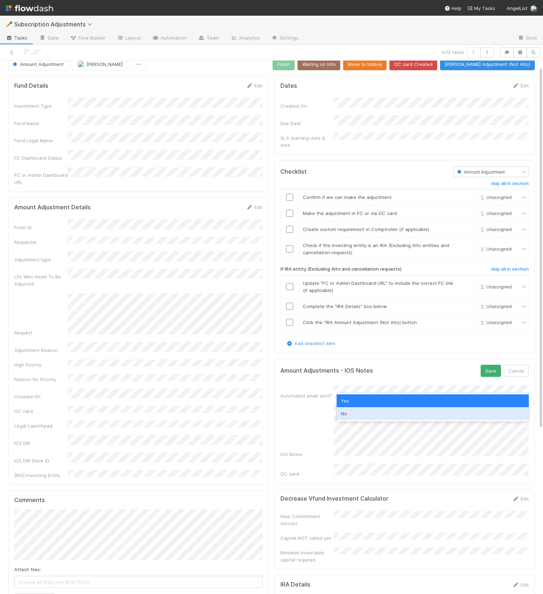
click at [419, 408] on div "No" at bounding box center [433, 413] width 192 height 13
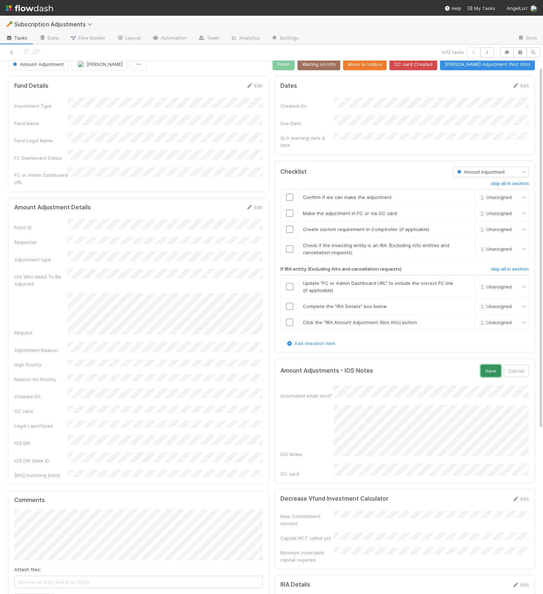
click at [485, 365] on button "Save" at bounding box center [491, 371] width 20 height 12
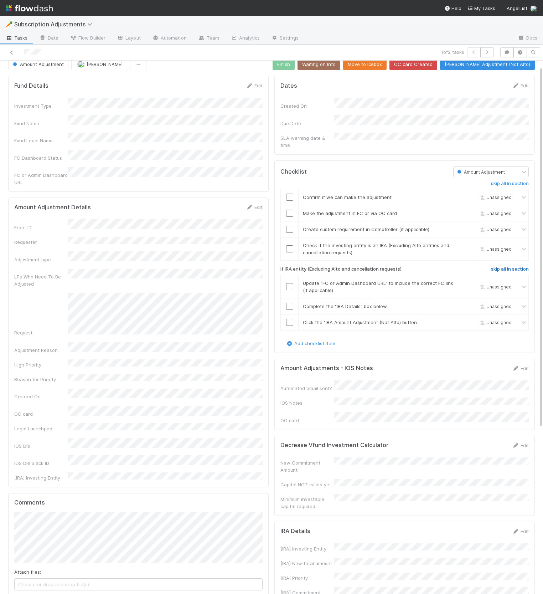
click at [518, 267] on link "skip all in section" at bounding box center [510, 270] width 38 height 9
click at [468, 243] on link "skip" at bounding box center [466, 246] width 9 height 6
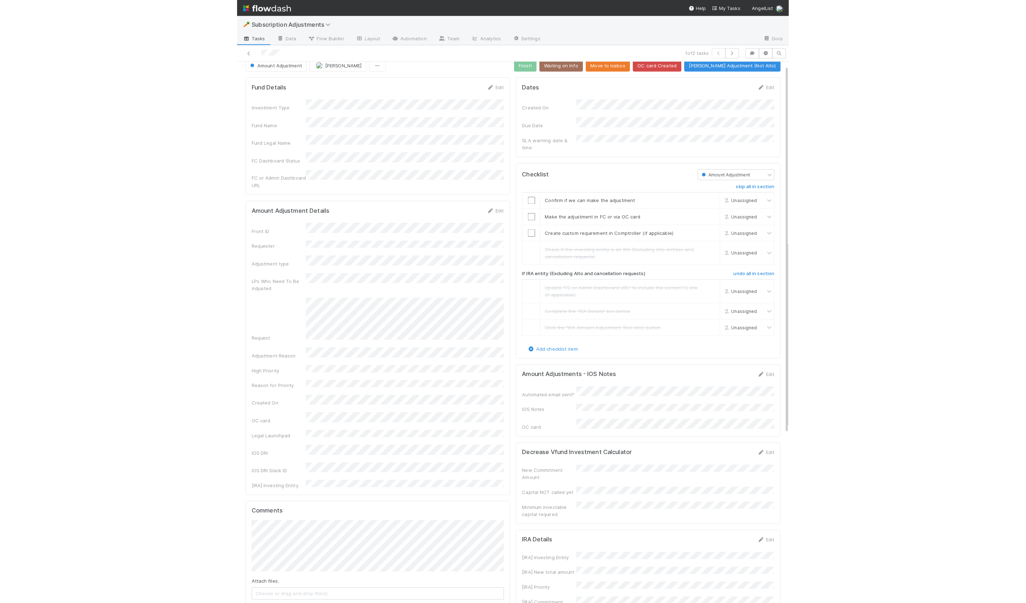
scroll to position [0, 0]
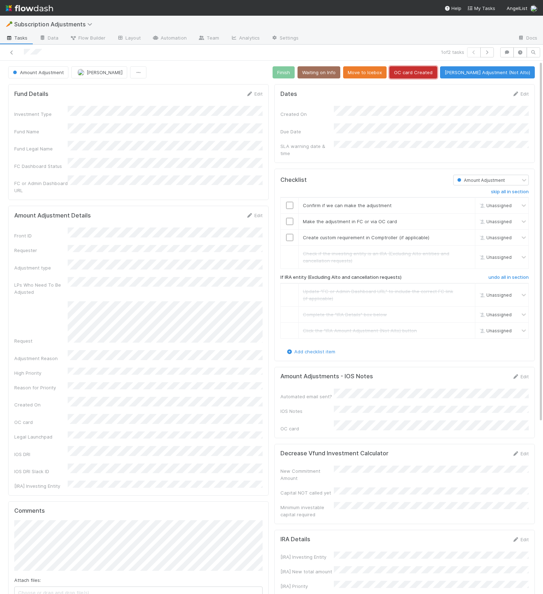
click at [435, 75] on button "OC card Created" at bounding box center [414, 72] width 48 height 12
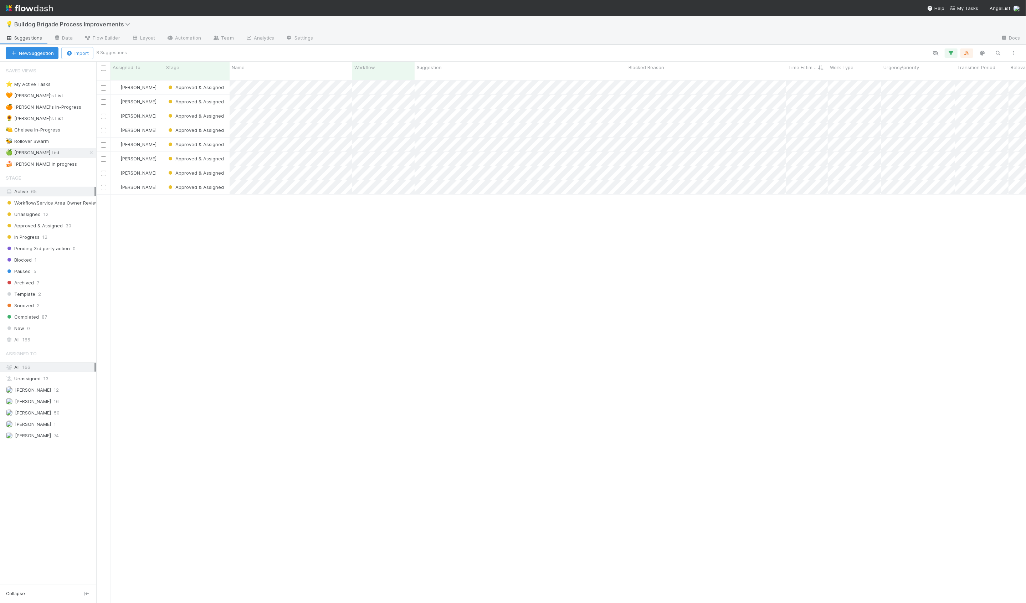
scroll to position [529, 930]
click at [88, 166] on div "🍰 [PERSON_NAME] in progress 1" at bounding box center [51, 164] width 91 height 9
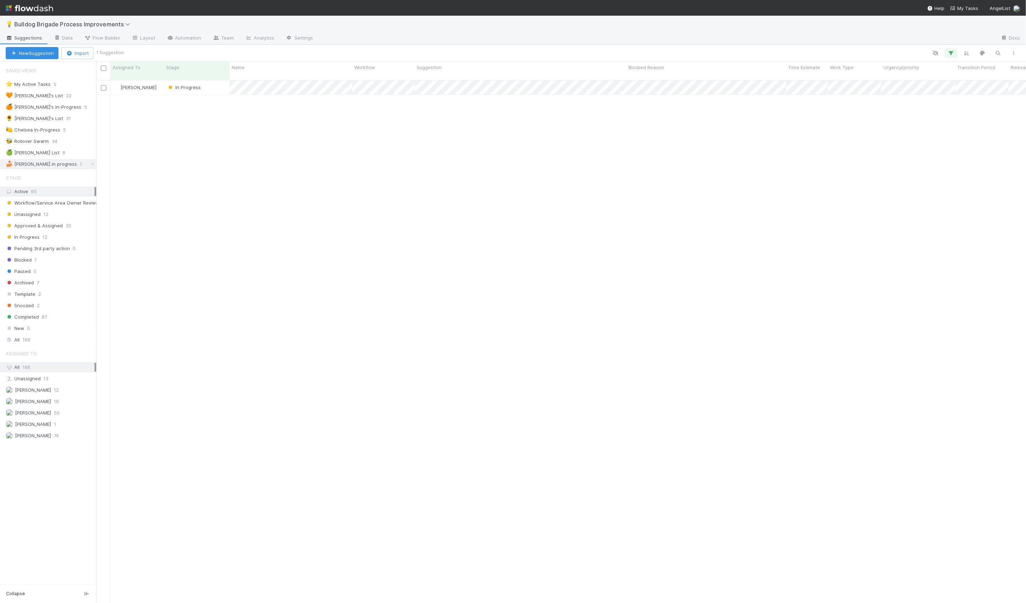
scroll to position [529, 930]
click at [221, 87] on div "In Progress" at bounding box center [197, 88] width 66 height 14
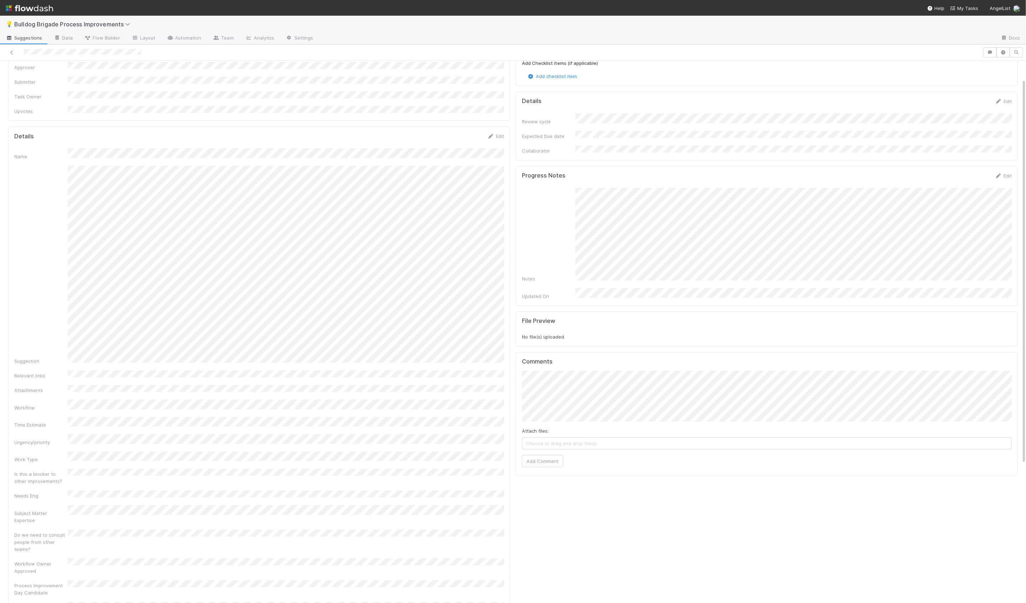
scroll to position [57, 0]
click at [520, 363] on div "People Overview Edit Approver Submitter Task Owner Upvotes Details Edit Name Su…" at bounding box center [513, 415] width 1026 height 782
click at [1001, 160] on icon at bounding box center [998, 162] width 7 height 5
click at [968, 162] on button "Save" at bounding box center [974, 165] width 20 height 12
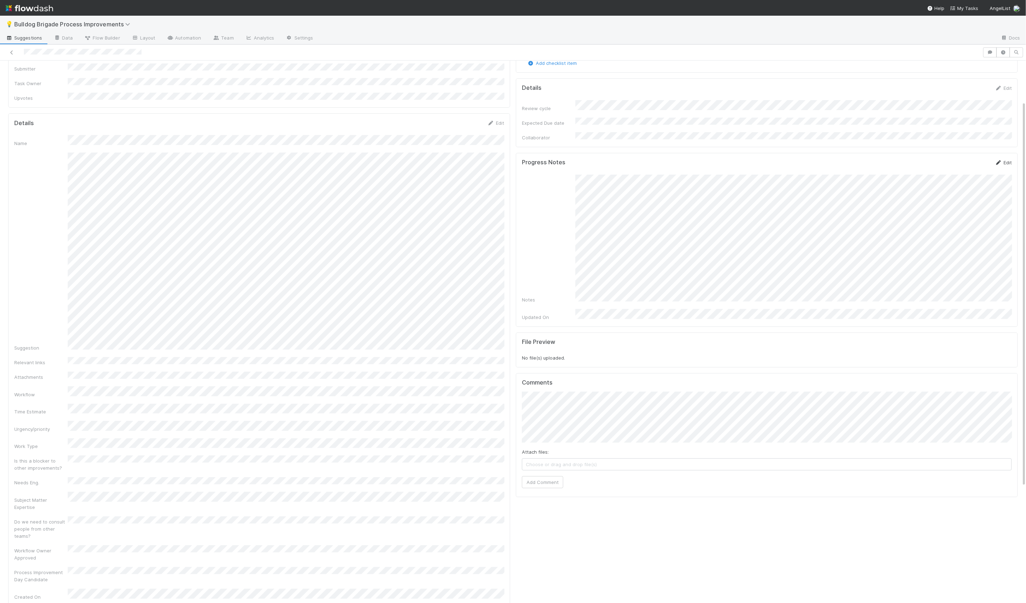
click at [1004, 160] on link "Edit" at bounding box center [1003, 163] width 17 height 6
click at [976, 159] on button "Save" at bounding box center [974, 165] width 20 height 12
click at [1011, 153] on div "Progress Notes Edit Notes Updated On" at bounding box center [767, 258] width 502 height 211
click at [1010, 160] on link "Edit" at bounding box center [1003, 163] width 17 height 6
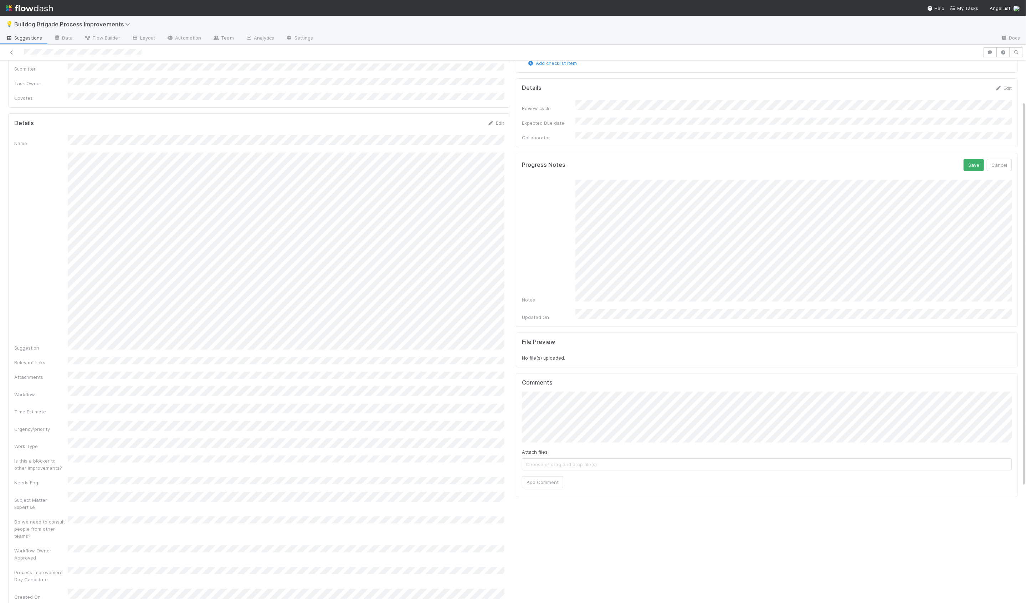
scroll to position [57, 0]
click at [974, 159] on button "Save" at bounding box center [974, 165] width 20 height 12
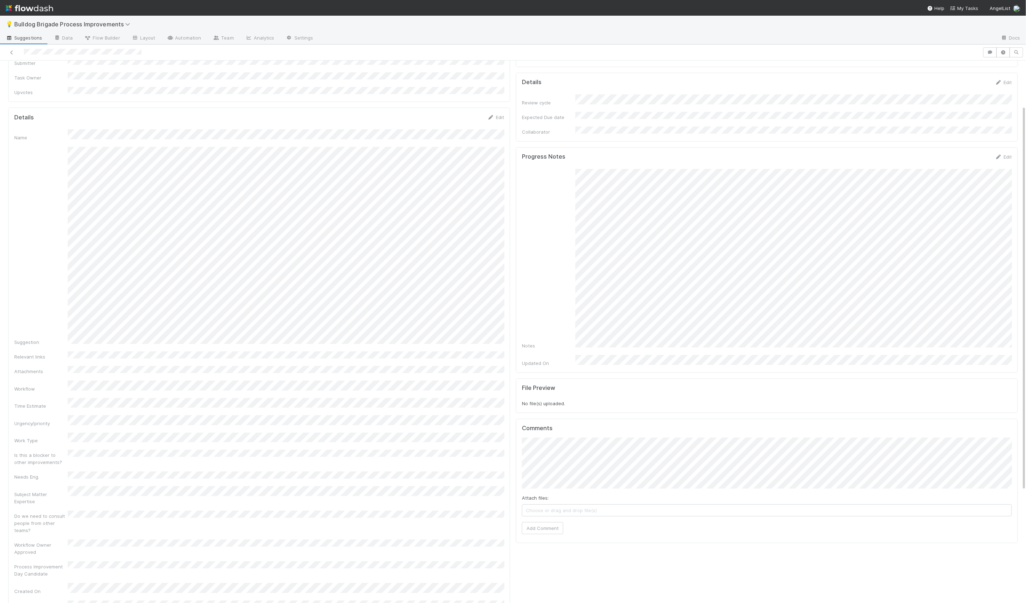
scroll to position [63, 0]
click at [24, 200] on div "Suggestion" at bounding box center [259, 246] width 490 height 199
click at [1005, 154] on link "Edit" at bounding box center [1003, 157] width 17 height 6
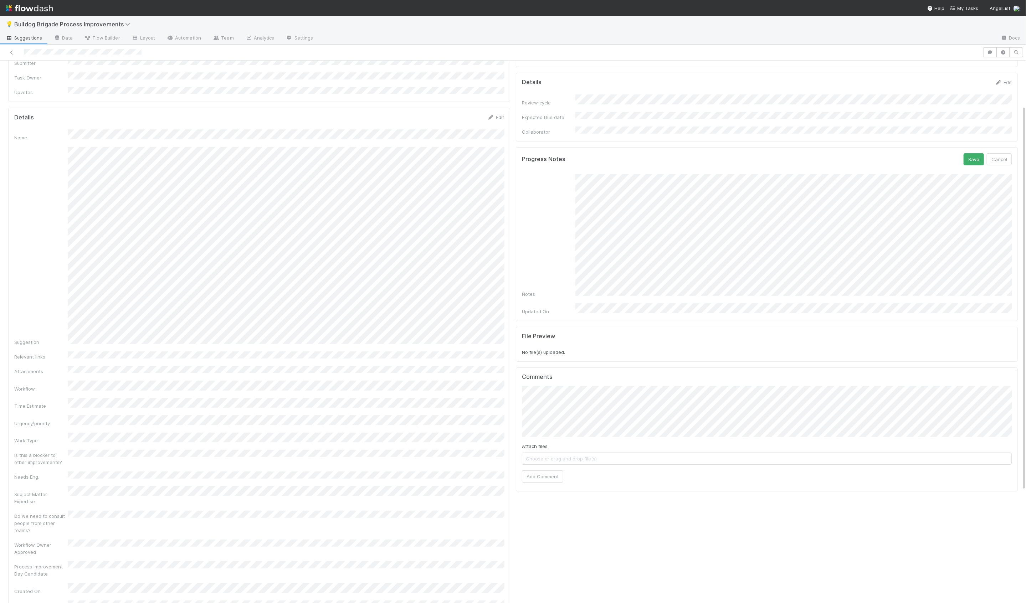
scroll to position [71, 0]
click at [971, 153] on button "Save" at bounding box center [974, 159] width 20 height 12
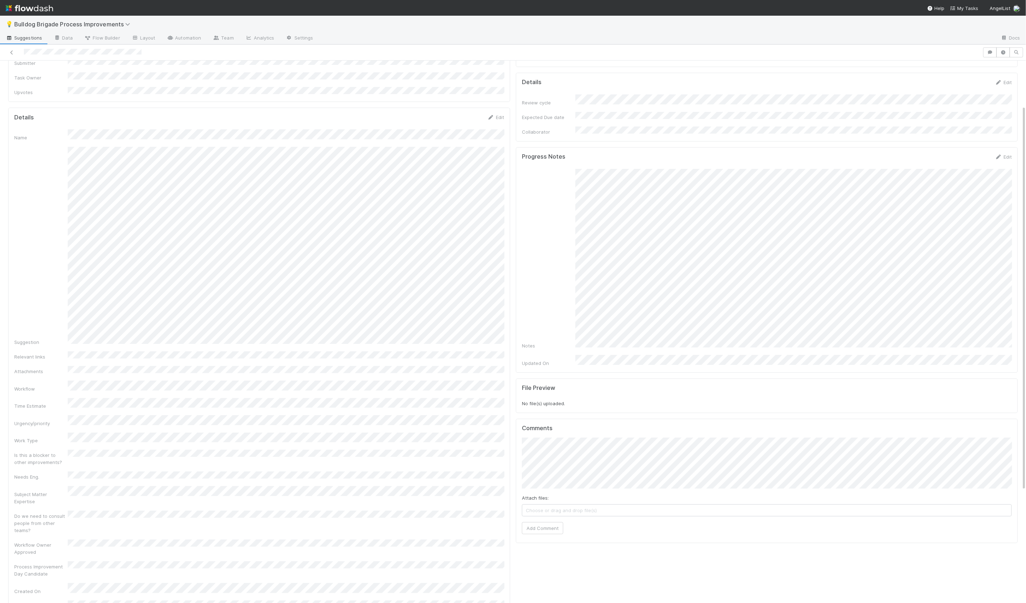
scroll to position [0, 0]
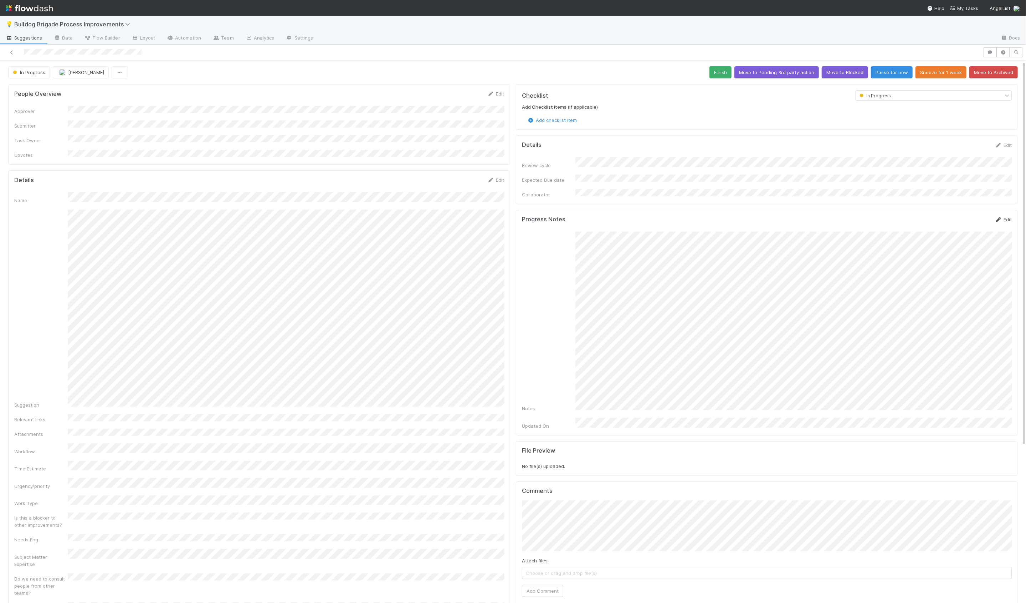
click at [1005, 217] on link "Edit" at bounding box center [1003, 220] width 17 height 6
click at [974, 218] on button "Save" at bounding box center [974, 222] width 20 height 12
